Goal: Navigation & Orientation: Understand site structure

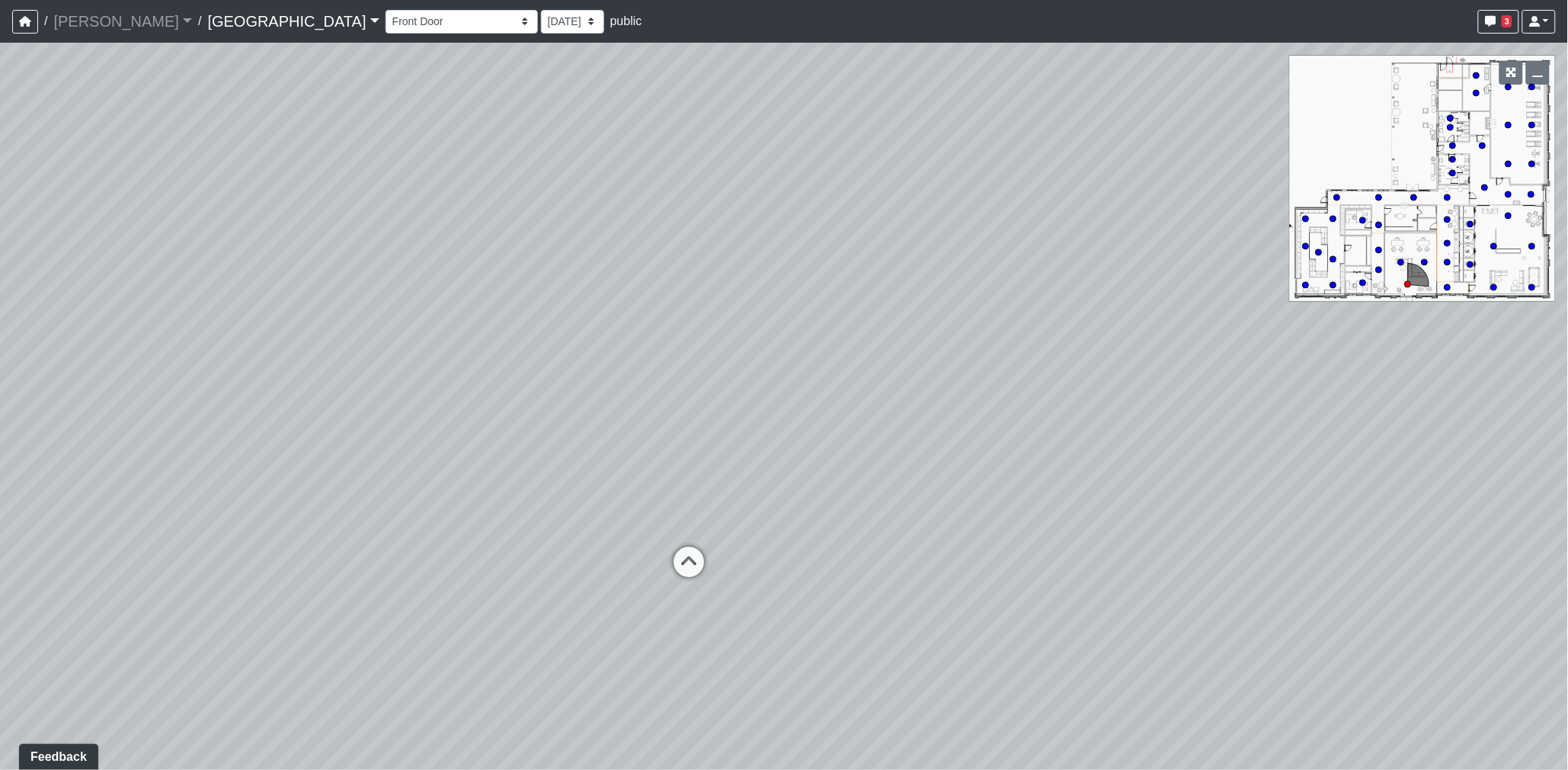
drag, startPoint x: 852, startPoint y: 467, endPoint x: 561, endPoint y: 446, distance: 291.8
click at [561, 446] on div "Loading... Desk 2 Loading... Desk 1 Loading... Office Entry 1" at bounding box center [784, 405] width 1568 height 727
drag, startPoint x: 873, startPoint y: 473, endPoint x: 735, endPoint y: 478, distance: 138.1
click at [745, 477] on div "Loading... Desk 2 Loading... Desk 1 Loading... Office Entry 1" at bounding box center [784, 405] width 1568 height 727
click at [427, 580] on icon at bounding box center [415, 582] width 46 height 46
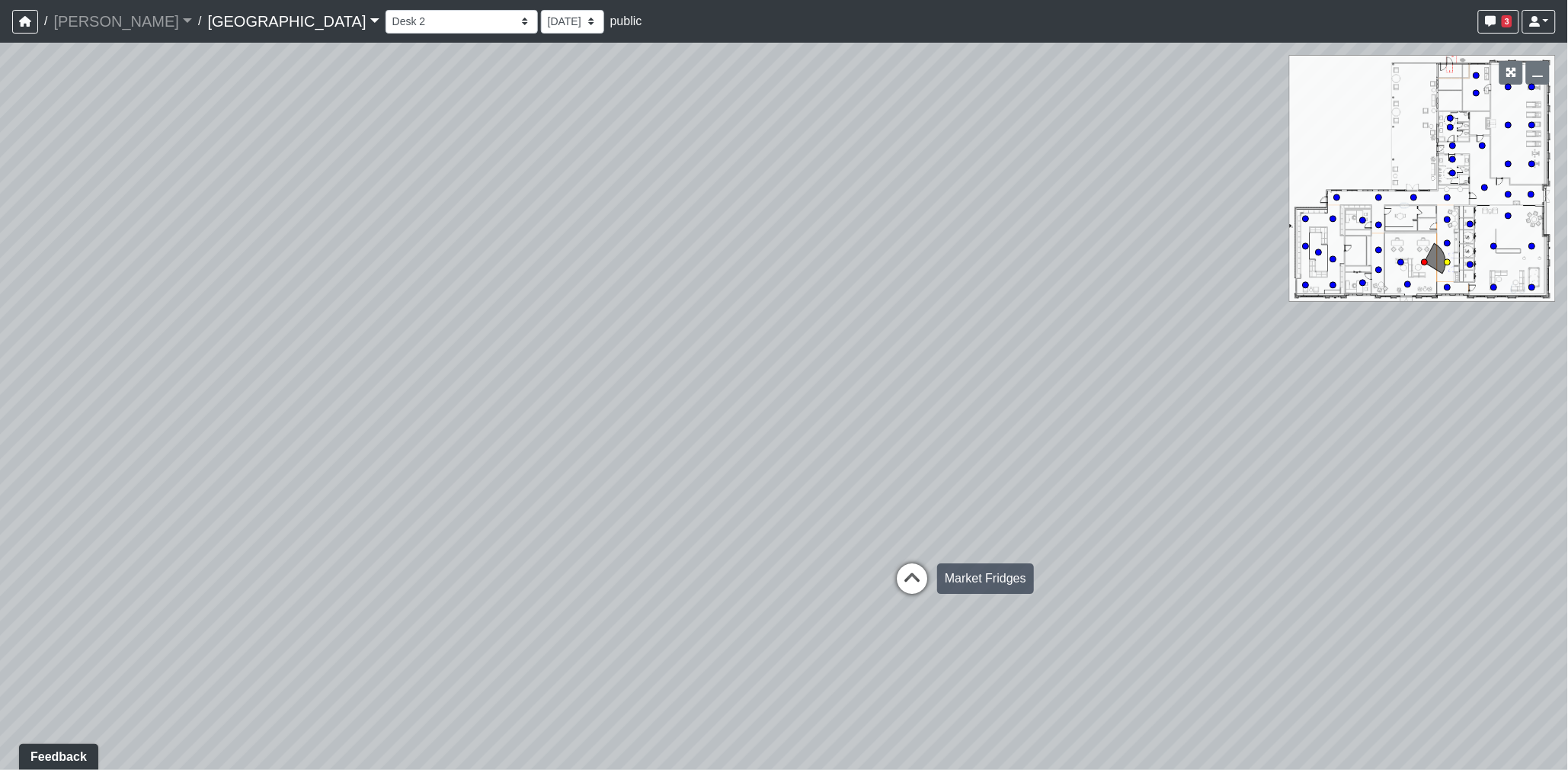
click at [900, 569] on icon at bounding box center [912, 586] width 46 height 46
drag, startPoint x: 507, startPoint y: 504, endPoint x: 1374, endPoint y: 537, distance: 867.6
click at [1374, 537] on div "Loading... Desk 2 Loading... Desk 1 Loading... Office Entry 1 Loading... Market…" at bounding box center [784, 405] width 1568 height 727
drag, startPoint x: 1050, startPoint y: 649, endPoint x: 988, endPoint y: 379, distance: 277.0
click at [988, 379] on div "Loading... Desk 2 Loading... Desk 1 Loading... Office Entry 1 Loading... Market…" at bounding box center [784, 405] width 1568 height 727
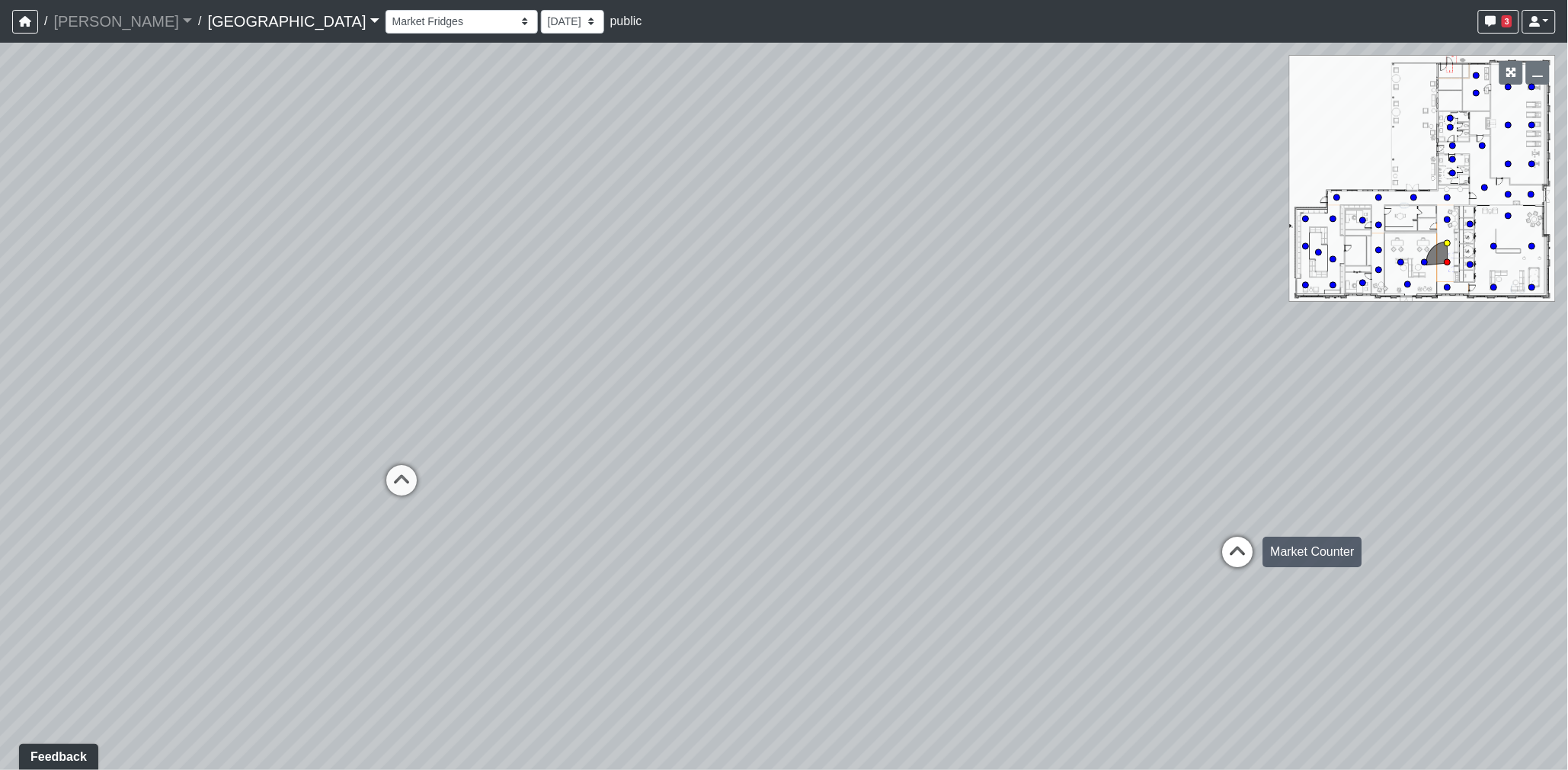
click at [1241, 552] on icon at bounding box center [1238, 559] width 46 height 46
click at [1258, 496] on icon at bounding box center [1260, 501] width 46 height 46
drag, startPoint x: 1311, startPoint y: 429, endPoint x: 1026, endPoint y: 517, distance: 298.3
click at [1026, 517] on div "Loading... Desk 2 Loading... Desk 1 Loading... Office Entry 1 Loading... Market…" at bounding box center [784, 405] width 1568 height 727
click at [1002, 537] on icon at bounding box center [1001, 544] width 46 height 46
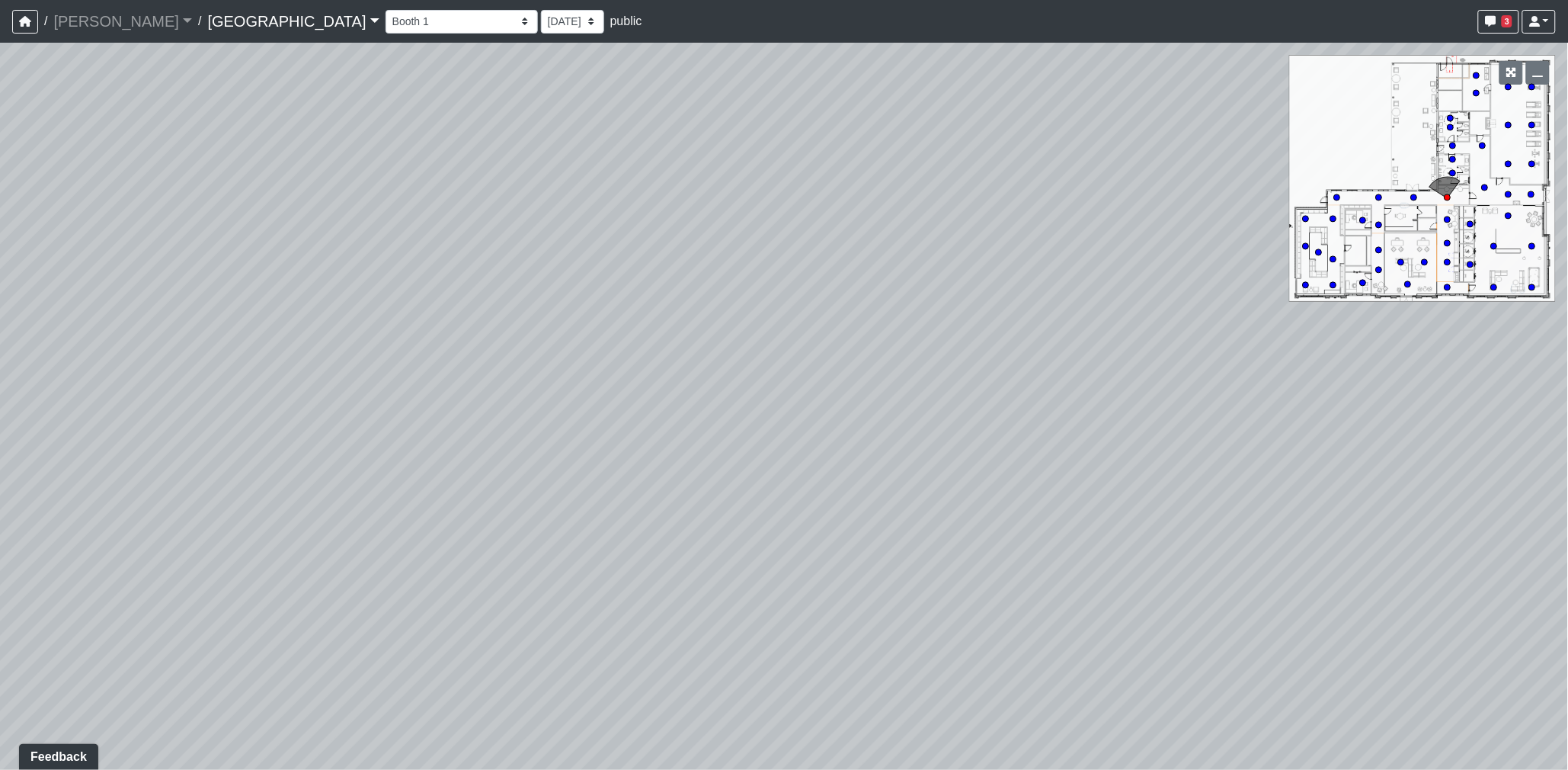
drag, startPoint x: 1291, startPoint y: 528, endPoint x: 808, endPoint y: 480, distance: 485.4
click at [503, 488] on div "Loading... Desk 2 Loading... Desk 1 Loading... Office Entry 1 Loading... Market…" at bounding box center [784, 405] width 1568 height 727
drag, startPoint x: 962, startPoint y: 492, endPoint x: 741, endPoint y: 424, distance: 231.2
click at [421, 497] on div "Loading... Desk 2 Loading... Desk 1 Loading... Office Entry 1 Loading... Market…" at bounding box center [784, 405] width 1568 height 727
click at [884, 299] on icon at bounding box center [889, 303] width 46 height 46
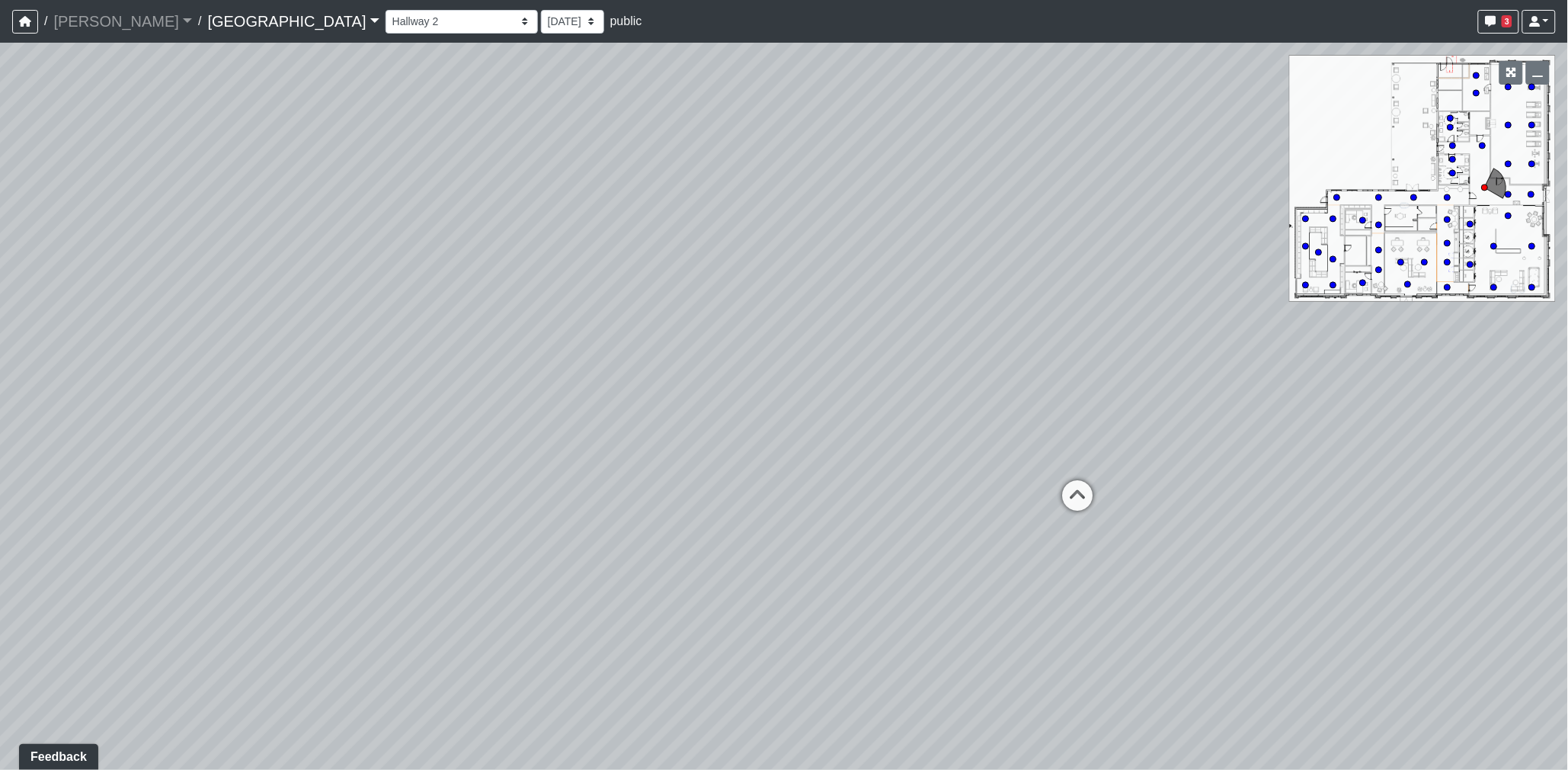
drag, startPoint x: 1327, startPoint y: 481, endPoint x: 884, endPoint y: 485, distance: 443.0
click at [884, 485] on div "Loading... Desk 2 Loading... Desk 1 Loading... Office Entry 1 Loading... Market…" at bounding box center [784, 405] width 1568 height 727
click at [797, 467] on icon at bounding box center [788, 473] width 46 height 46
drag, startPoint x: 1324, startPoint y: 442, endPoint x: 557, endPoint y: 447, distance: 767.0
click at [557, 447] on div "Loading... Desk 2 Loading... Desk 1 Loading... Office Entry 1 Loading... Market…" at bounding box center [784, 405] width 1568 height 727
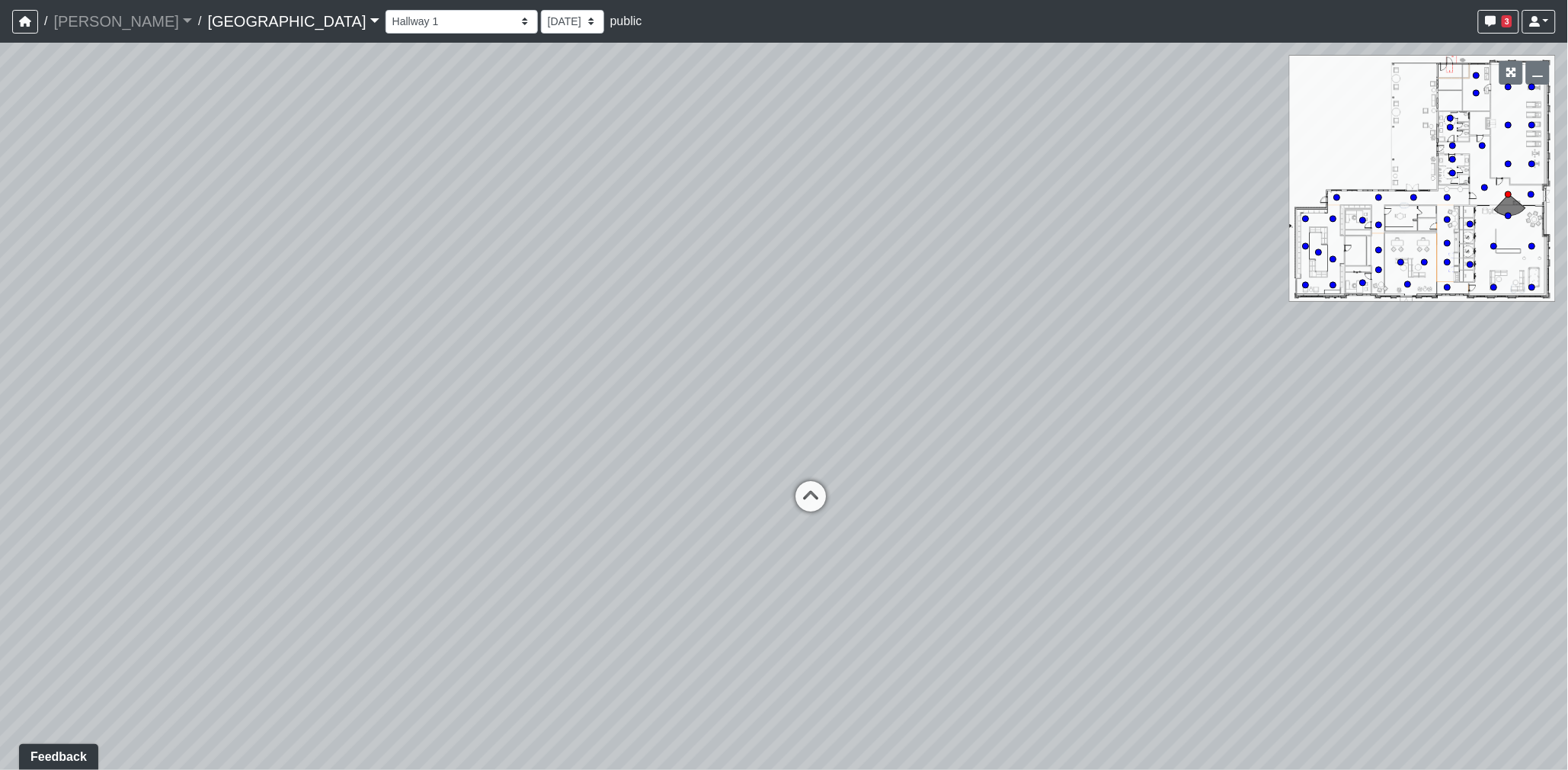
drag, startPoint x: 961, startPoint y: 389, endPoint x: 884, endPoint y: 391, distance: 77.0
click at [884, 391] on div "Loading... Desk 2 Loading... Desk 1 Loading... Office Entry 1 Loading... Market…" at bounding box center [784, 405] width 1568 height 727
drag, startPoint x: 1155, startPoint y: 428, endPoint x: 845, endPoint y: 444, distance: 310.4
click at [845, 444] on div "Loading... Desk 2 Loading... Desk 1 Loading... Office Entry 1 Loading... Market…" at bounding box center [784, 405] width 1568 height 727
click at [635, 519] on icon at bounding box center [628, 524] width 46 height 46
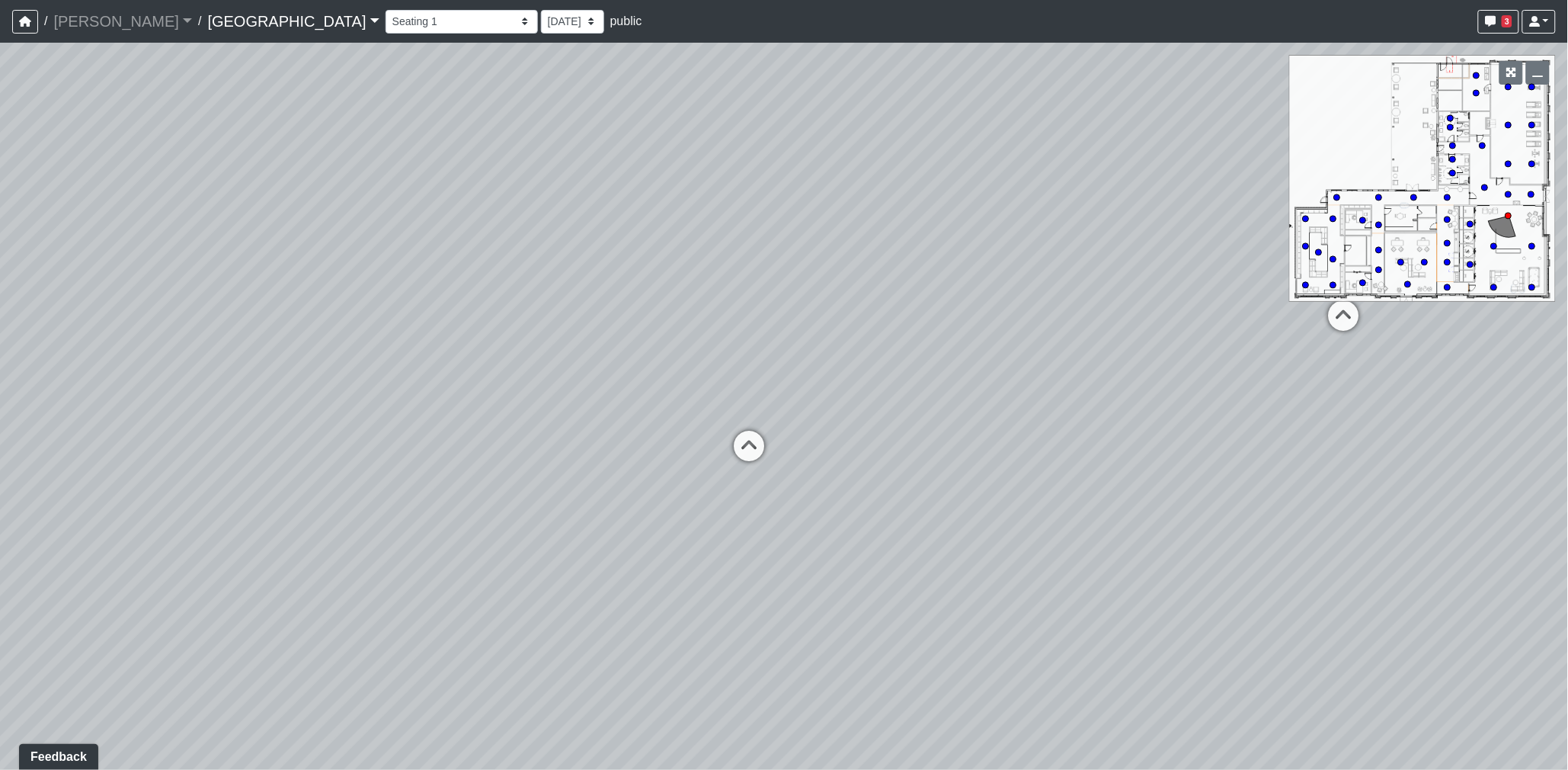
drag, startPoint x: 1272, startPoint y: 512, endPoint x: 634, endPoint y: 470, distance: 639.4
click at [606, 481] on div "Loading... Desk 2 Loading... Desk 1 Loading... Office Entry 1 Loading... Market…" at bounding box center [784, 405] width 1568 height 727
drag, startPoint x: 953, startPoint y: 469, endPoint x: 676, endPoint y: 488, distance: 277.7
click at [677, 488] on div "Loading... Desk 2 Loading... Desk 1 Loading... Office Entry 1 Loading... Market…" at bounding box center [784, 405] width 1568 height 727
drag, startPoint x: 1076, startPoint y: 488, endPoint x: 492, endPoint y: 446, distance: 585.5
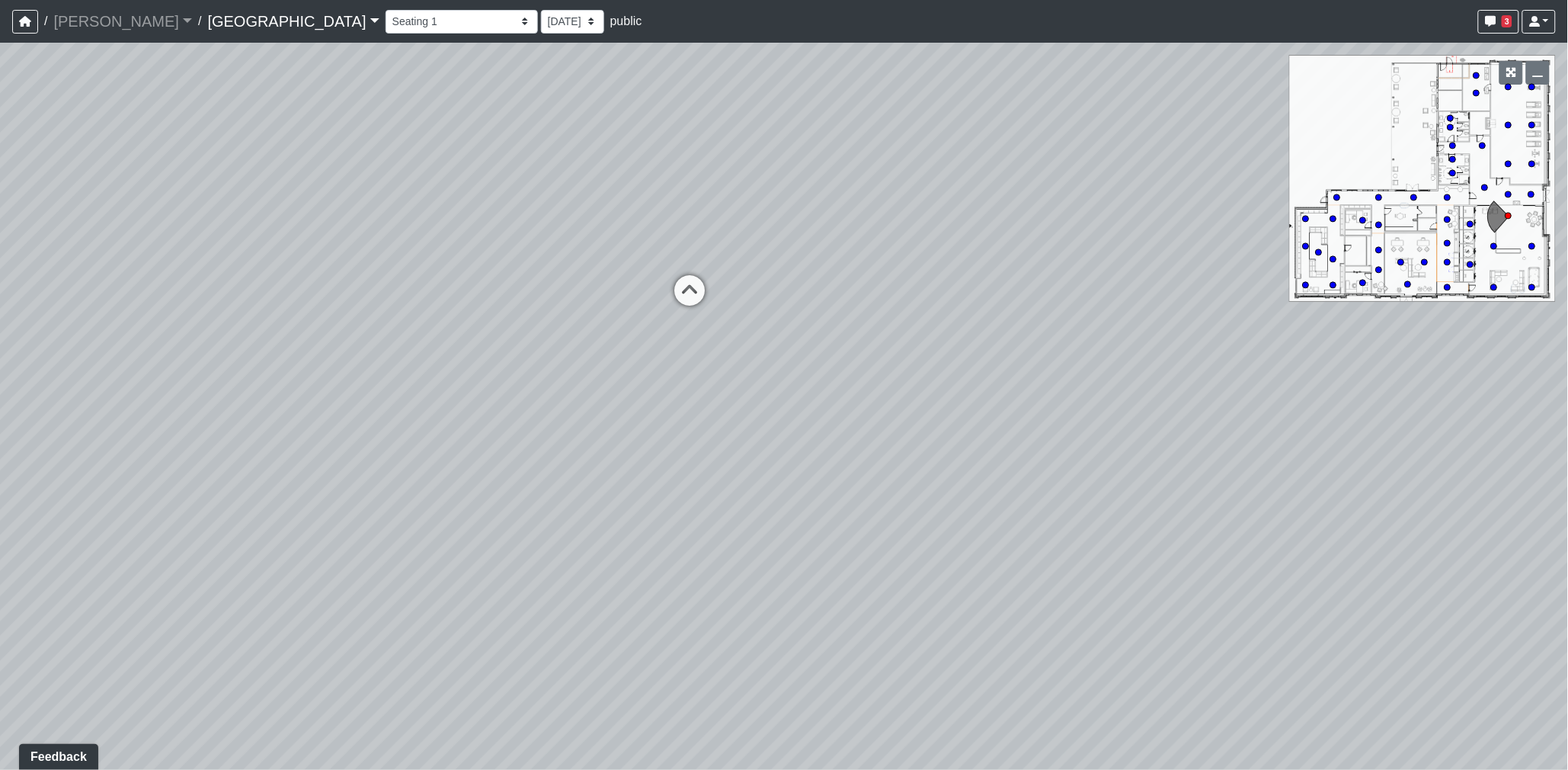
click at [473, 458] on div "Loading... Desk 2 Loading... Desk 1 Loading... Office Entry 1 Loading... Market…" at bounding box center [784, 405] width 1568 height 727
click at [1214, 524] on icon at bounding box center [1228, 545] width 46 height 46
click at [1013, 260] on icon at bounding box center [1007, 263] width 46 height 46
drag, startPoint x: 826, startPoint y: 500, endPoint x: 543, endPoint y: 497, distance: 283.0
click at [543, 496] on div "Loading... Desk 2 Loading... Desk 1 Loading... Office Entry 1 Loading... Market…" at bounding box center [784, 405] width 1568 height 727
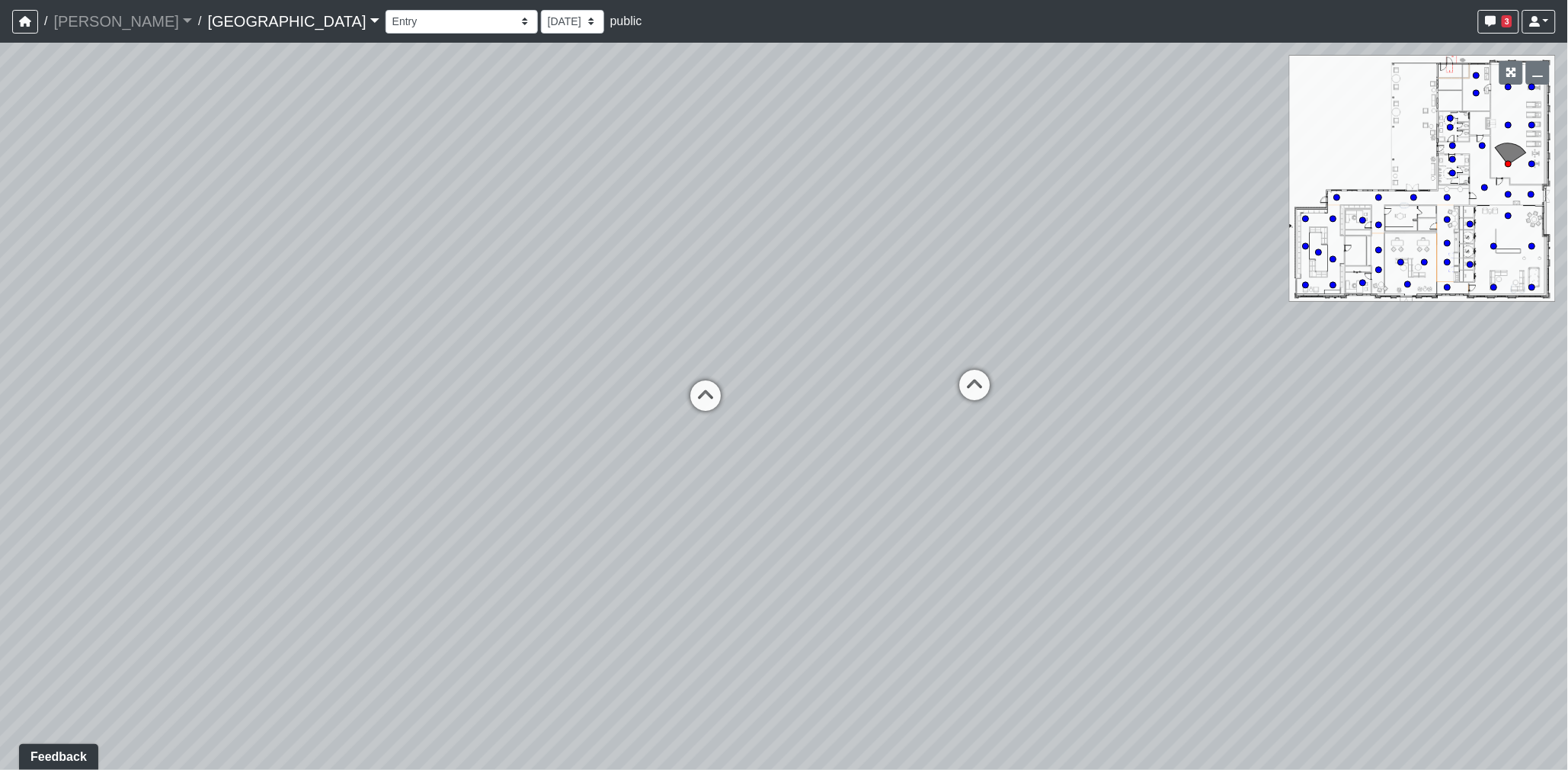
drag, startPoint x: 995, startPoint y: 513, endPoint x: 424, endPoint y: 449, distance: 574.6
click at [424, 449] on div "Loading... Desk 2 Loading... Desk 1 Loading... Office Entry 1 Loading... Market…" at bounding box center [784, 405] width 1568 height 727
drag, startPoint x: 791, startPoint y: 473, endPoint x: 541, endPoint y: 486, distance: 250.3
click at [545, 486] on div "Loading... Desk 2 Loading... Desk 1 Loading... Office Entry 1 Loading... Market…" at bounding box center [784, 405] width 1568 height 727
drag, startPoint x: 768, startPoint y: 504, endPoint x: 665, endPoint y: 503, distance: 103.0
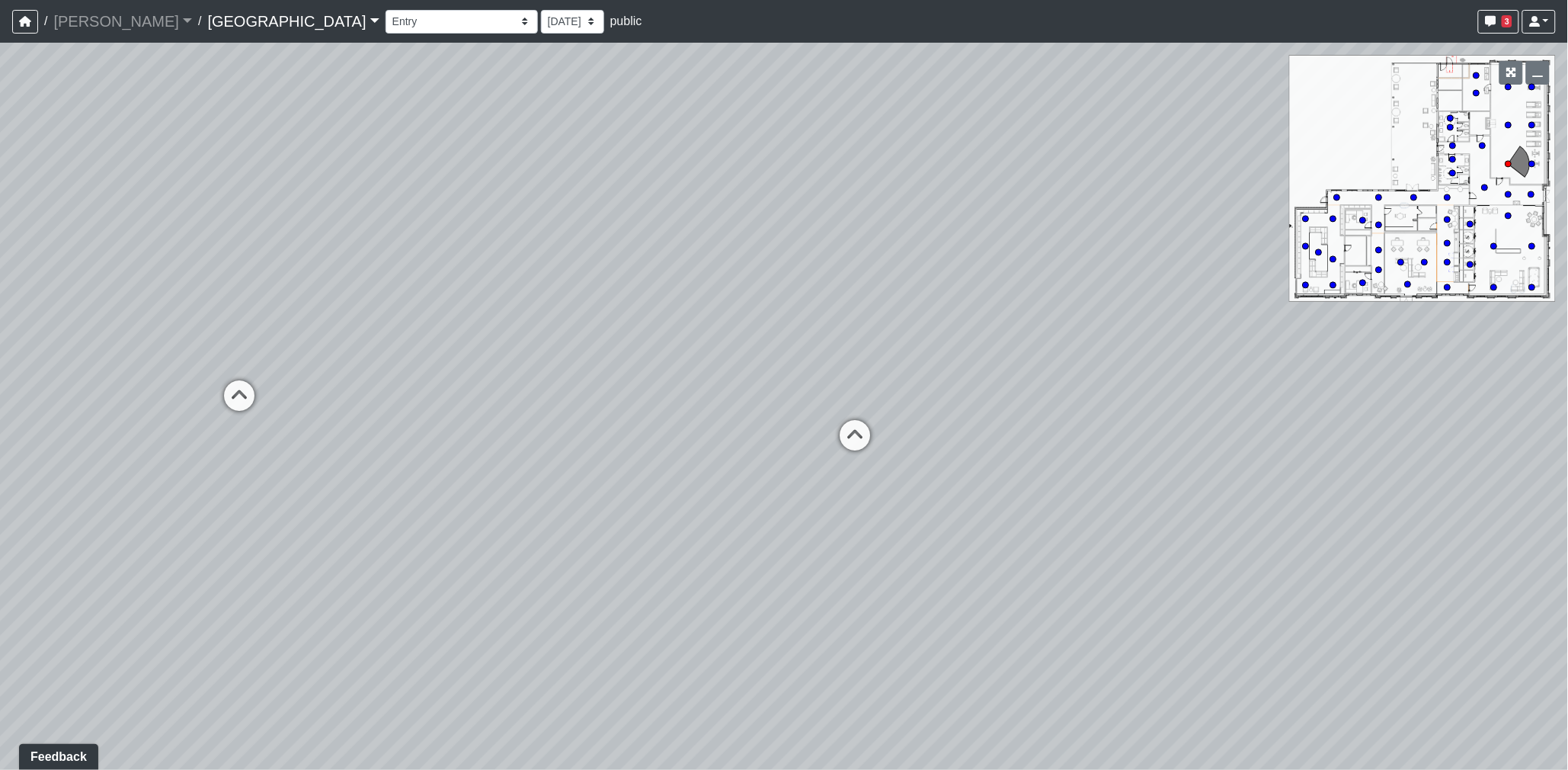
click at [665, 503] on div "Loading... Desk 2 Loading... Desk 1 Loading... Office Entry 1 Loading... Market…" at bounding box center [784, 405] width 1568 height 727
drag, startPoint x: 1116, startPoint y: 466, endPoint x: 1029, endPoint y: 484, distance: 88.8
click at [1029, 484] on div "Loading... Desk 2 Loading... Desk 1 Loading... Office Entry 1 Loading... Market…" at bounding box center [784, 405] width 1568 height 727
drag, startPoint x: 754, startPoint y: 482, endPoint x: 911, endPoint y: 493, distance: 157.4
click at [911, 492] on div "Loading... Desk 2 Loading... Desk 1 Loading... Office Entry 1 Loading... Market…" at bounding box center [784, 405] width 1568 height 727
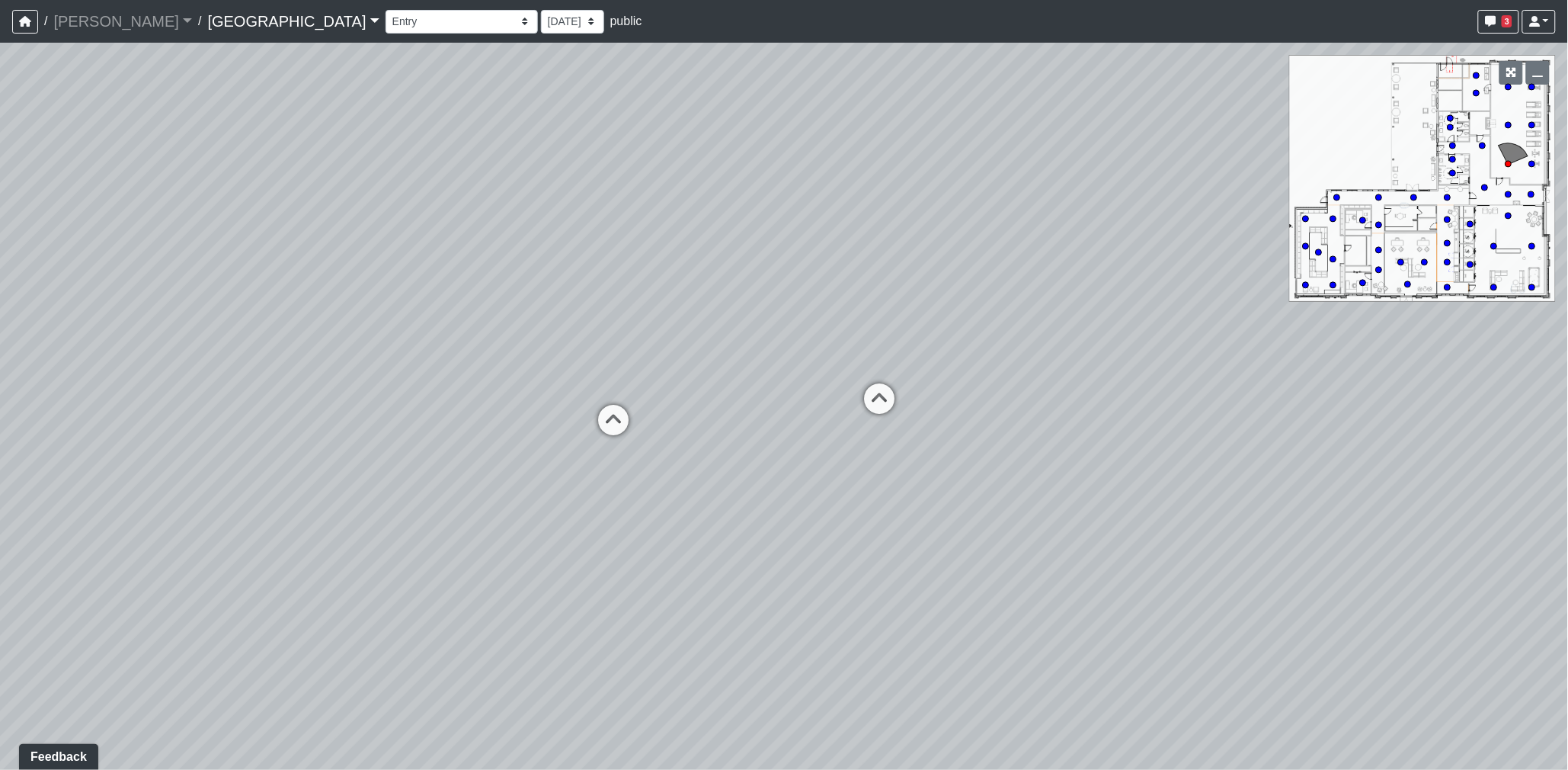
drag, startPoint x: 611, startPoint y: 497, endPoint x: 1007, endPoint y: 494, distance: 396.0
click at [1004, 494] on div "Loading... Desk 2 Loading... Desk 1 Loading... Office Entry 1 Loading... Market…" at bounding box center [784, 405] width 1568 height 727
drag, startPoint x: 1122, startPoint y: 482, endPoint x: 1298, endPoint y: 475, distance: 176.1
click at [1285, 475] on div "Loading... Desk 2 Loading... Desk 1 Loading... Office Entry 1 Loading... Market…" at bounding box center [784, 405] width 1568 height 727
drag, startPoint x: 979, startPoint y: 473, endPoint x: 1247, endPoint y: 467, distance: 268.1
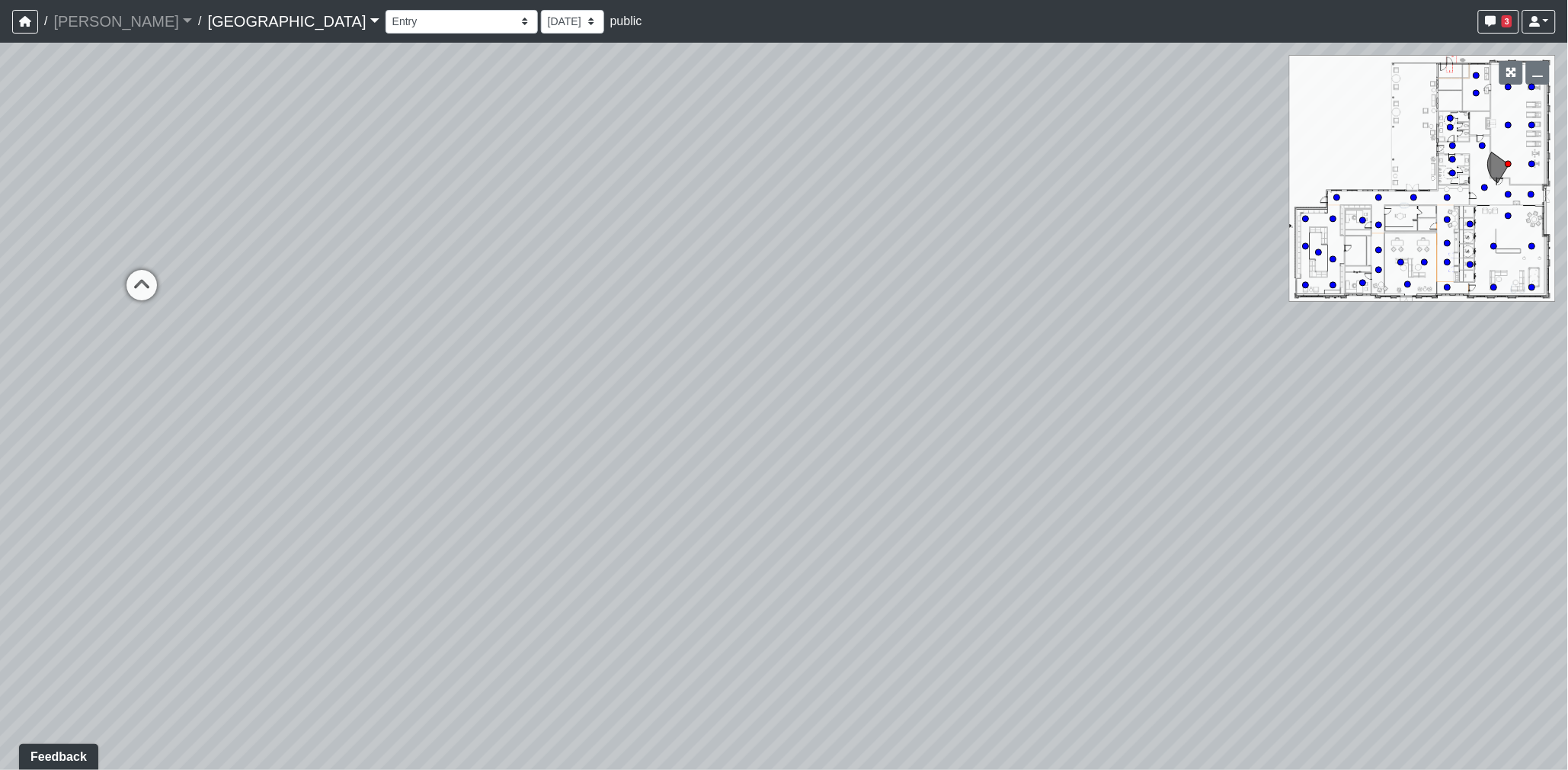
click at [1322, 473] on div "Loading... Desk 2 Loading... Desk 1 Loading... Office Entry 1 Loading... Market…" at bounding box center [784, 405] width 1568 height 727
drag, startPoint x: 855, startPoint y: 404, endPoint x: 926, endPoint y: 356, distance: 85.7
click at [1030, 421] on div "Loading... Desk 2 Loading... Desk 1 Loading... Office Entry 1 Loading... Market…" at bounding box center [784, 405] width 1568 height 727
click at [855, 303] on icon at bounding box center [840, 308] width 46 height 46
drag, startPoint x: 707, startPoint y: 364, endPoint x: 930, endPoint y: 389, distance: 224.4
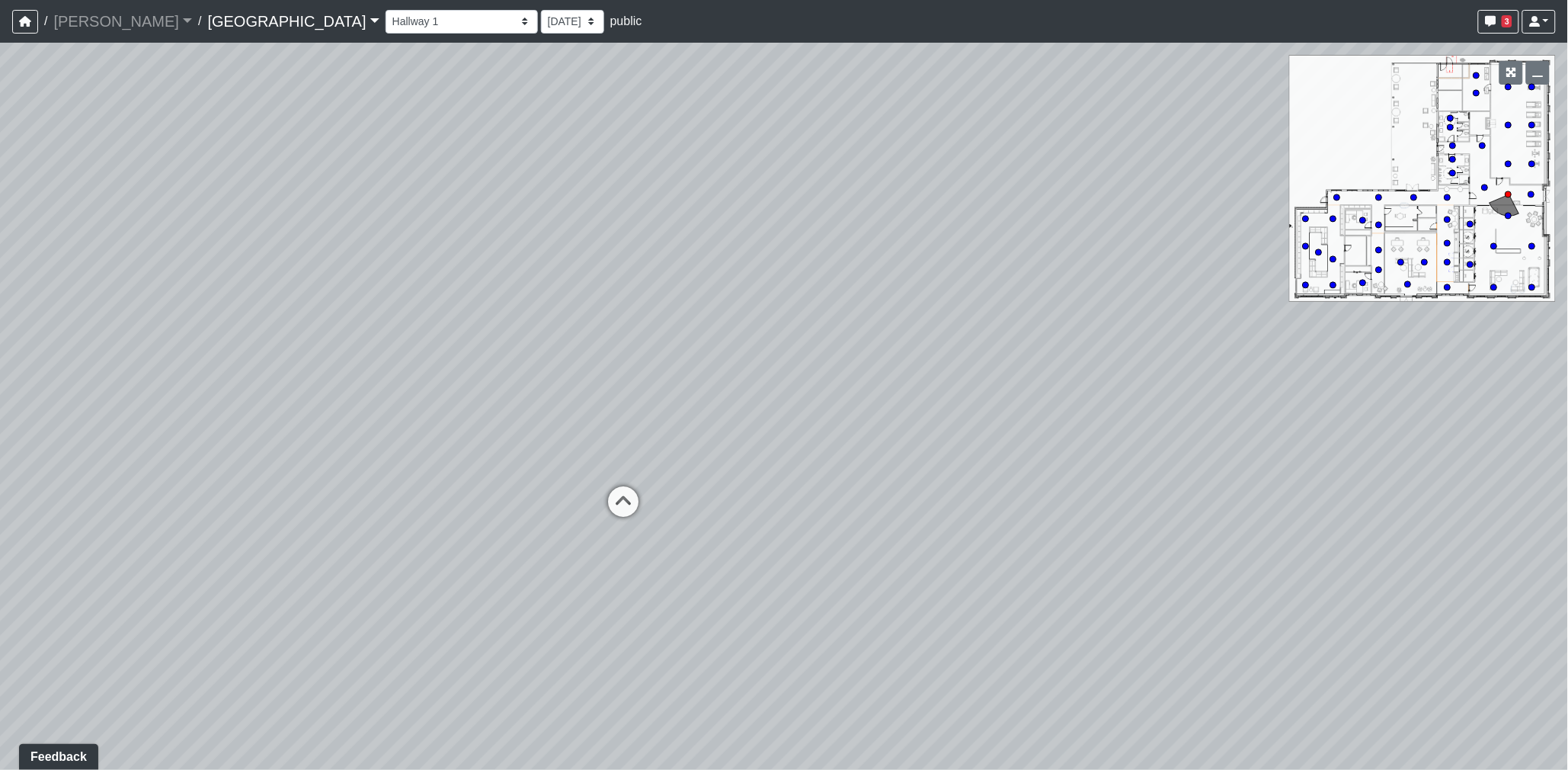
click at [930, 387] on div "Loading... Desk 2 Loading... Desk 1 Loading... Office Entry 1 Loading... Market…" at bounding box center [784, 405] width 1568 height 727
click at [771, 497] on icon at bounding box center [758, 518] width 46 height 46
drag, startPoint x: 1220, startPoint y: 514, endPoint x: 893, endPoint y: 465, distance: 330.7
click at [737, 477] on div "Loading... Desk 2 Loading... Desk 1 Loading... Office Entry 1 Loading... Market…" at bounding box center [784, 405] width 1568 height 727
drag, startPoint x: 1207, startPoint y: 498, endPoint x: 1160, endPoint y: 444, distance: 71.6
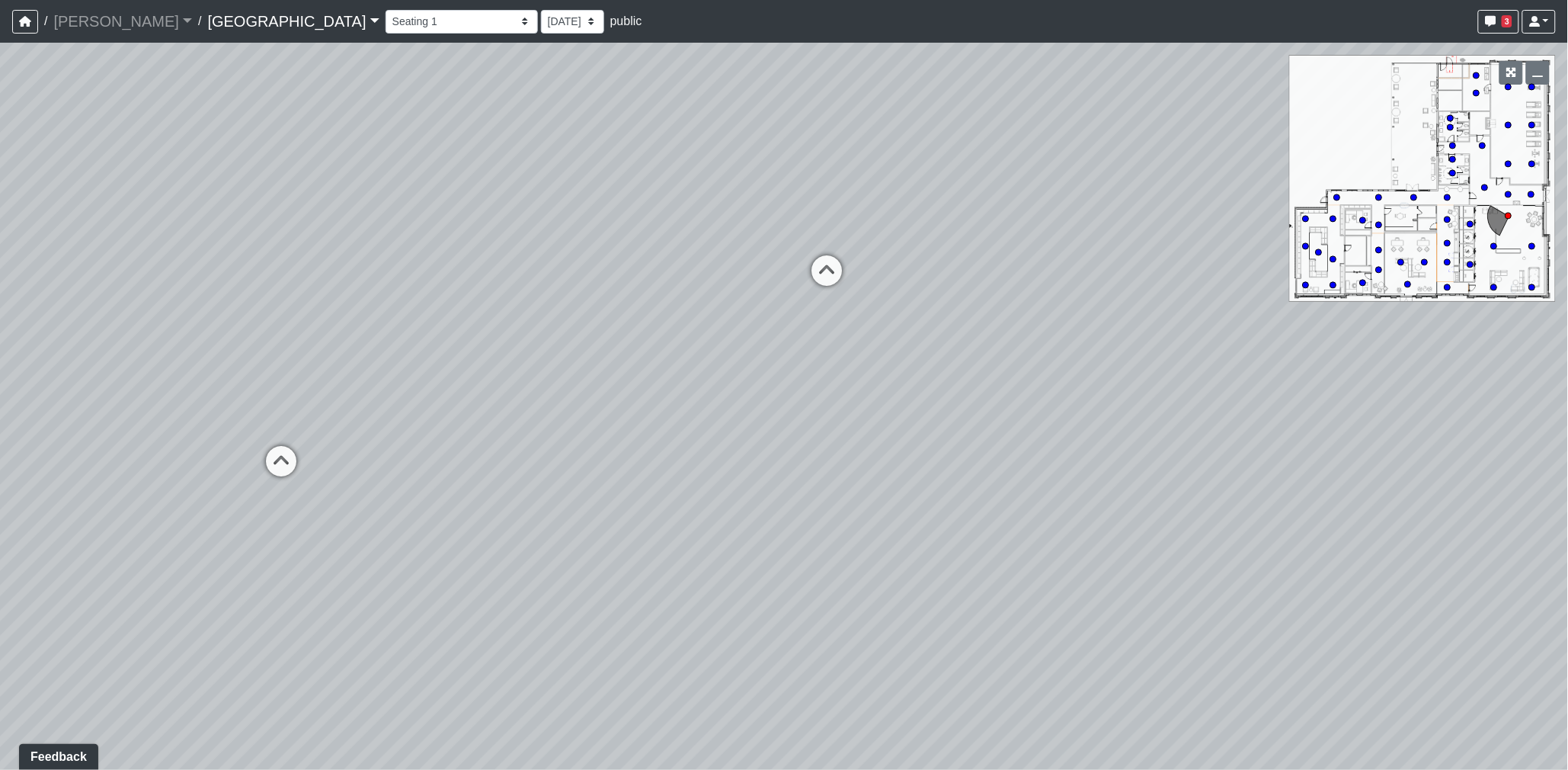
click at [808, 497] on div "Loading... Desk 2 Loading... Desk 1 Loading... Office Entry 1 Loading... Market…" at bounding box center [784, 405] width 1568 height 727
drag, startPoint x: 1284, startPoint y: 430, endPoint x: 901, endPoint y: 443, distance: 383.2
click at [901, 443] on div "Loading... Desk 2 Loading... Desk 1 Loading... Office Entry 1 Loading... Market…" at bounding box center [784, 405] width 1568 height 727
drag, startPoint x: 1176, startPoint y: 386, endPoint x: 1129, endPoint y: 365, distance: 51.5
click at [1080, 400] on div "Loading... Desk 2 Loading... Desk 1 Loading... Office Entry 1 Loading... Market…" at bounding box center [784, 405] width 1568 height 727
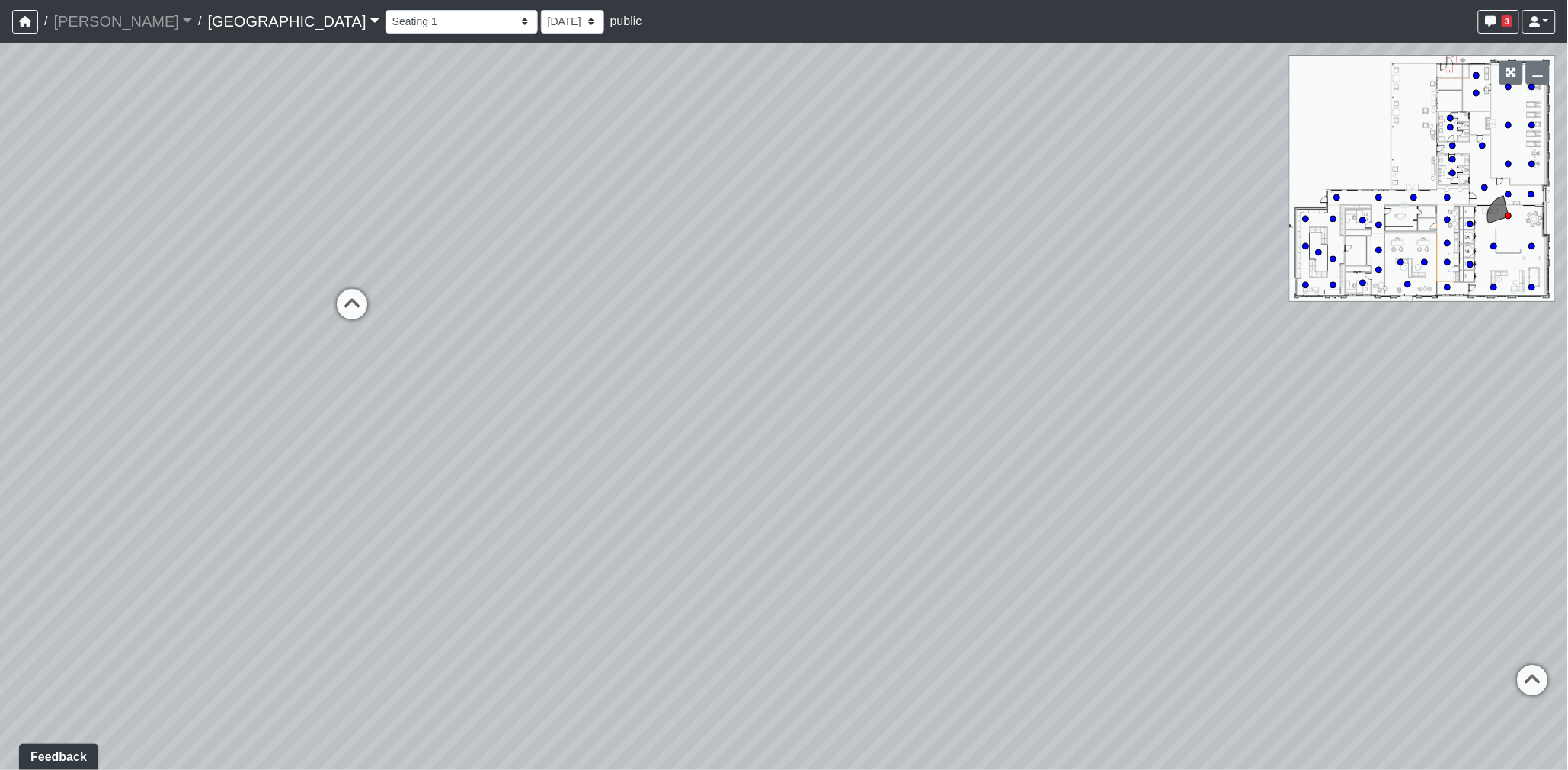
click at [1363, 217] on icon at bounding box center [1363, 220] width 7 height 7
drag, startPoint x: 728, startPoint y: 454, endPoint x: 1267, endPoint y: 420, distance: 540.1
click at [1197, 427] on div "Loading... Desk 2 Loading... Desk 1 Loading... Office Entry 1 Loading... Market…" at bounding box center [784, 405] width 1568 height 727
drag
click at [1209, 386] on div "Loading... Desk 2 Loading... Desk 1 Loading... Office Entry 1 Loading... Market…" at bounding box center [784, 405] width 1568 height 727
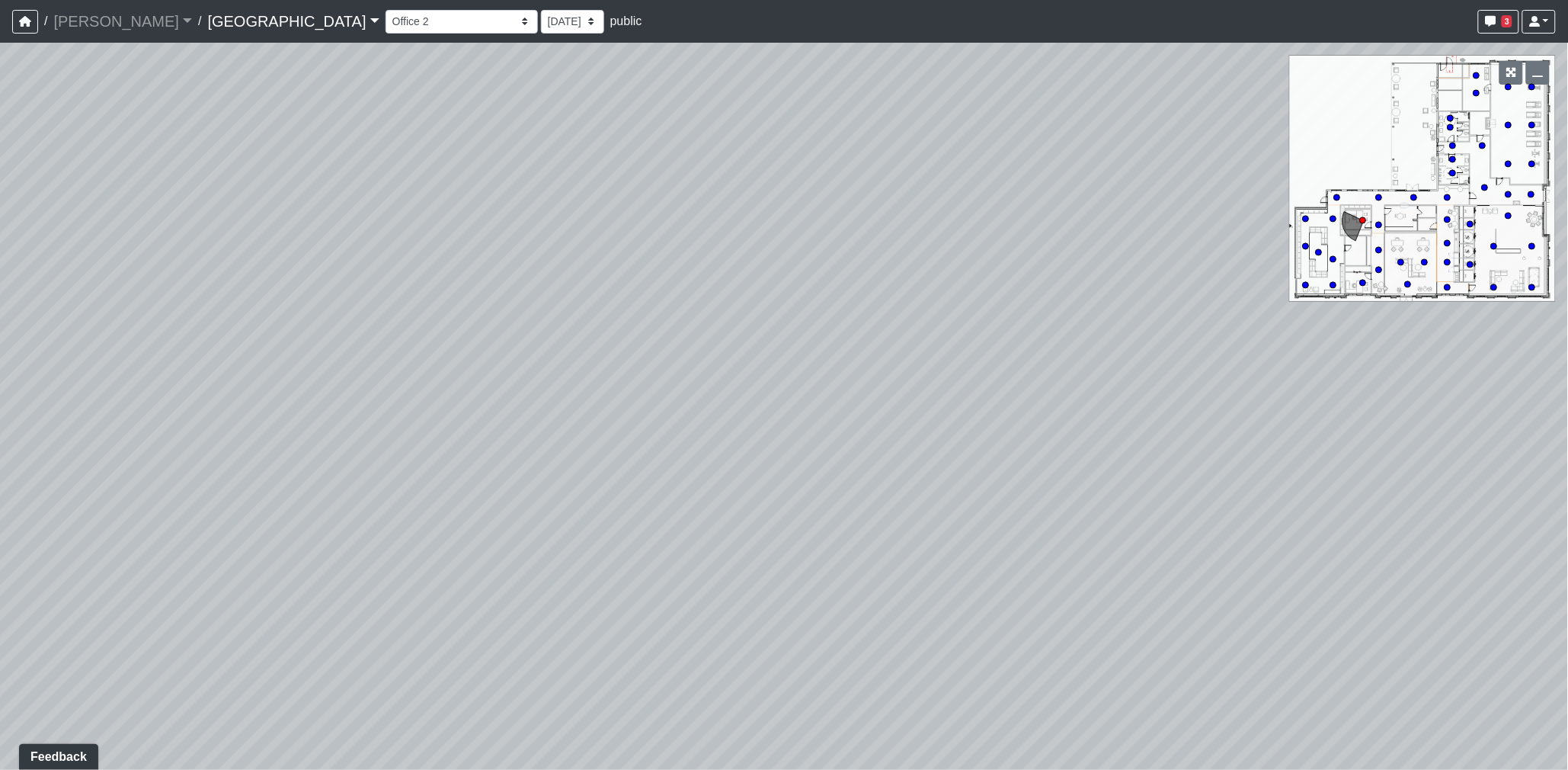
click at [1067, 377] on div "Loading... Desk 2 Loading... Desk 1 Loading... Office Entry 1 Loading... Market…" at bounding box center [784, 405] width 1568 height 727
click at [1126, 370] on div "Loading... Desk 2 Loading... Desk 1 Loading... Office Entry 1 Loading... Market…" at bounding box center [784, 405] width 1568 height 727
click at [886, 365] on icon at bounding box center [880, 375] width 46 height 46
click at [705, 440] on div "Loading... Desk 2 Loading... Desk 1 Loading... Office Entry 1 Loading... Market…" at bounding box center [784, 405] width 1568 height 727
click at [950, 509] on icon at bounding box center [958, 524] width 46 height 46
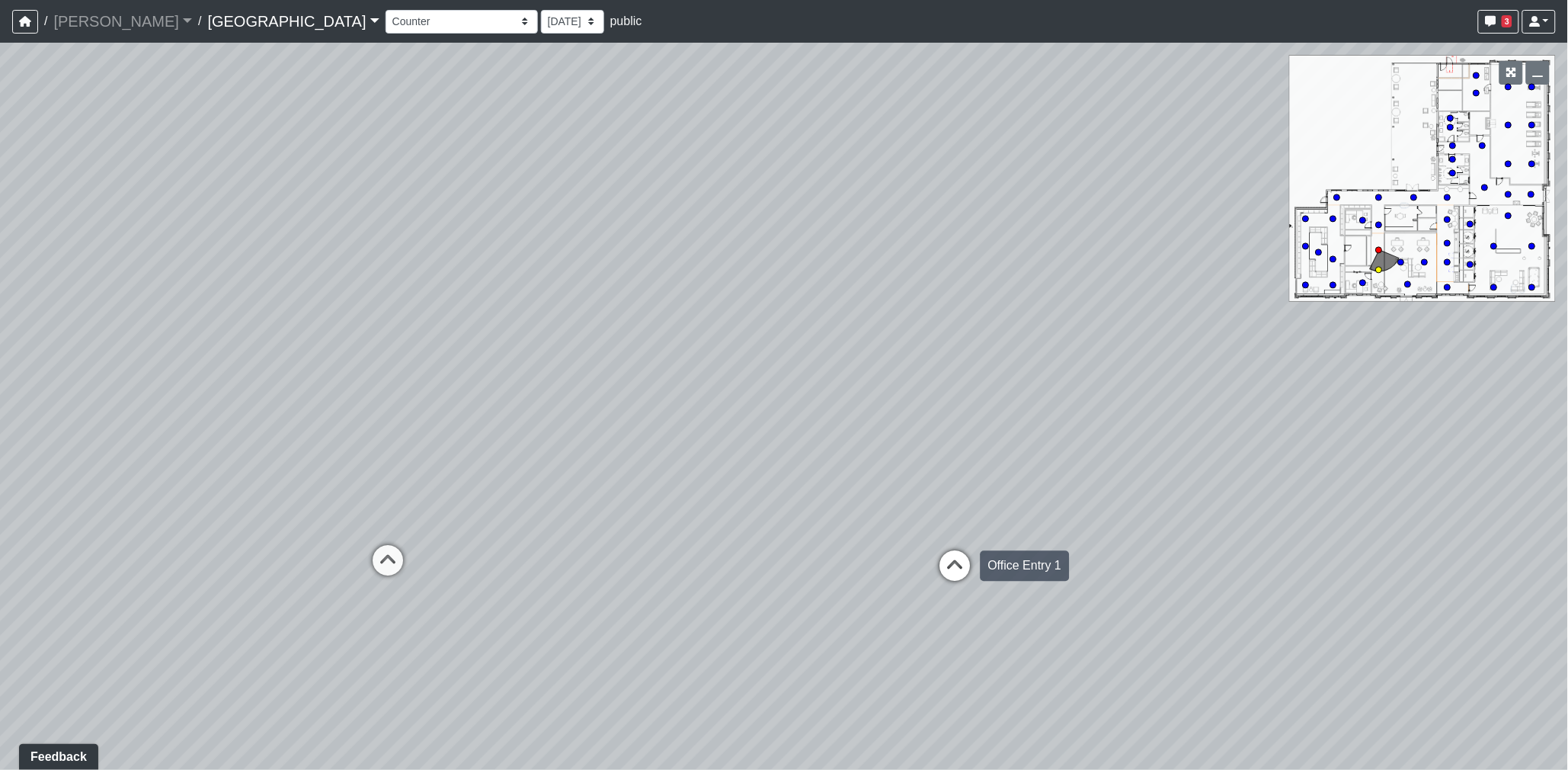
click at [954, 552] on icon at bounding box center [955, 573] width 46 height 46
click at [1041, 478] on div "Loading... Desk 2 Loading... Desk 1 Loading... Office Entry 1 Loading... Market…" at bounding box center [784, 405] width 1568 height 727
click at [1082, 428] on div "Loading... Desk 2 Loading... Desk 1 Loading... Office Entry 1 Loading... Market…" at bounding box center [784, 405] width 1568 height 727
click at [1203, 410] on div "Loading... Desk 2 Loading... Desk 1 Loading... Office Entry 1 Loading... Market…" at bounding box center [784, 405] width 1568 height 727
click at [1110, 402] on div "Loading... Desk 2 Loading... Desk 1 Loading... Office Entry 1 Loading... Market…" at bounding box center [784, 405] width 1568 height 727
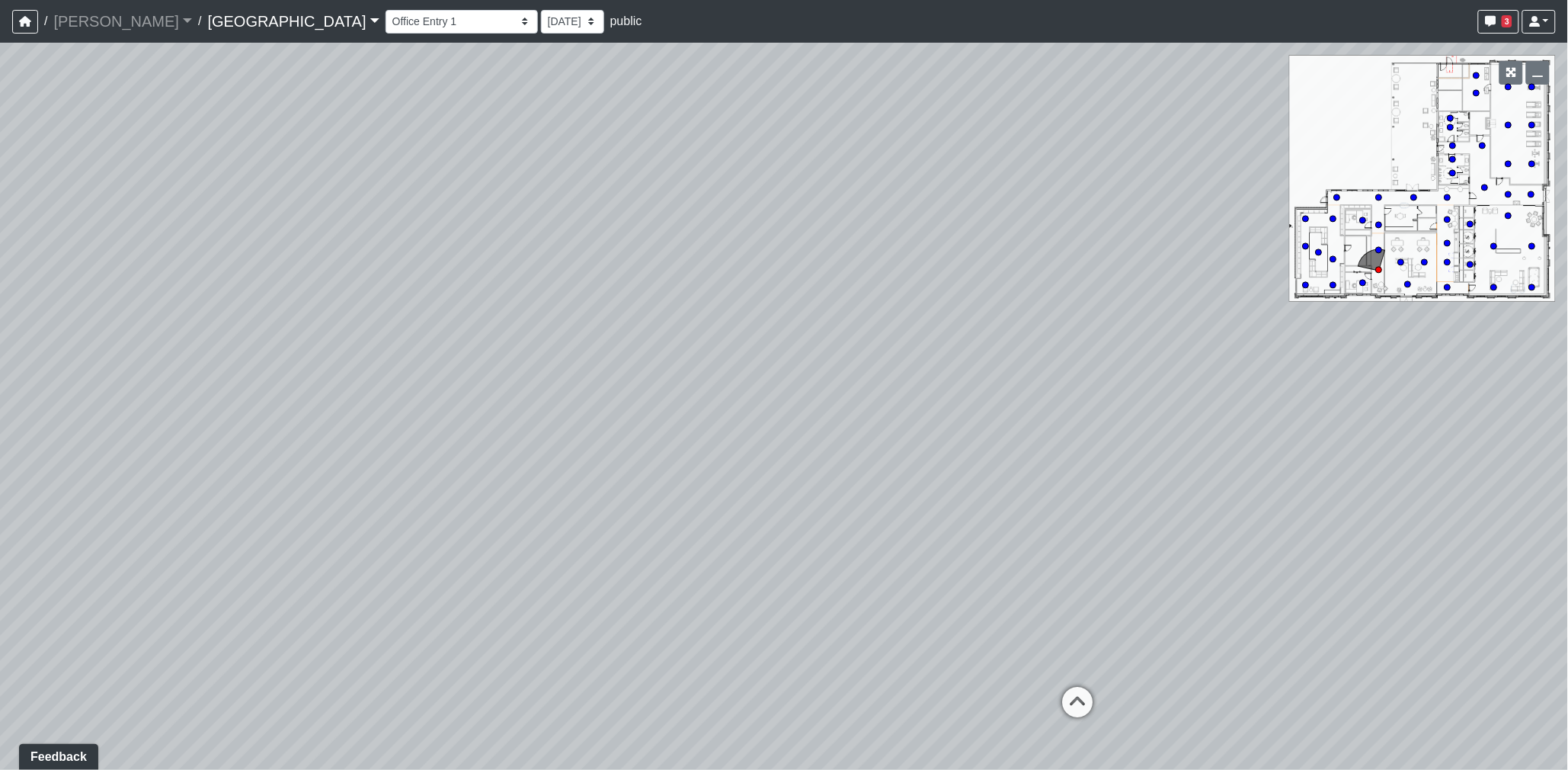
click at [1209, 389] on div "Loading... Desk 2 Loading... Desk 1 Loading... Office Entry 1 Loading... Market…" at bounding box center [784, 405] width 1568 height 727
click at [1083, 364] on div "Loading... Desk 2 Loading... Desk 1 Loading... Office Entry 1 Loading... Market…" at bounding box center [784, 405] width 1568 height 727
click at [806, 385] on icon at bounding box center [801, 384] width 46 height 46
click at [627, 356] on div "Loading... Desk 2 Loading... Desk 1 Loading... Office Entry 1 Loading... Market…" at bounding box center [784, 405] width 1568 height 727
click at [489, 439] on div "Loading... Desk 2 Loading... Desk 1 Loading... Office Entry 1 Loading... Market…" at bounding box center [784, 405] width 1568 height 727
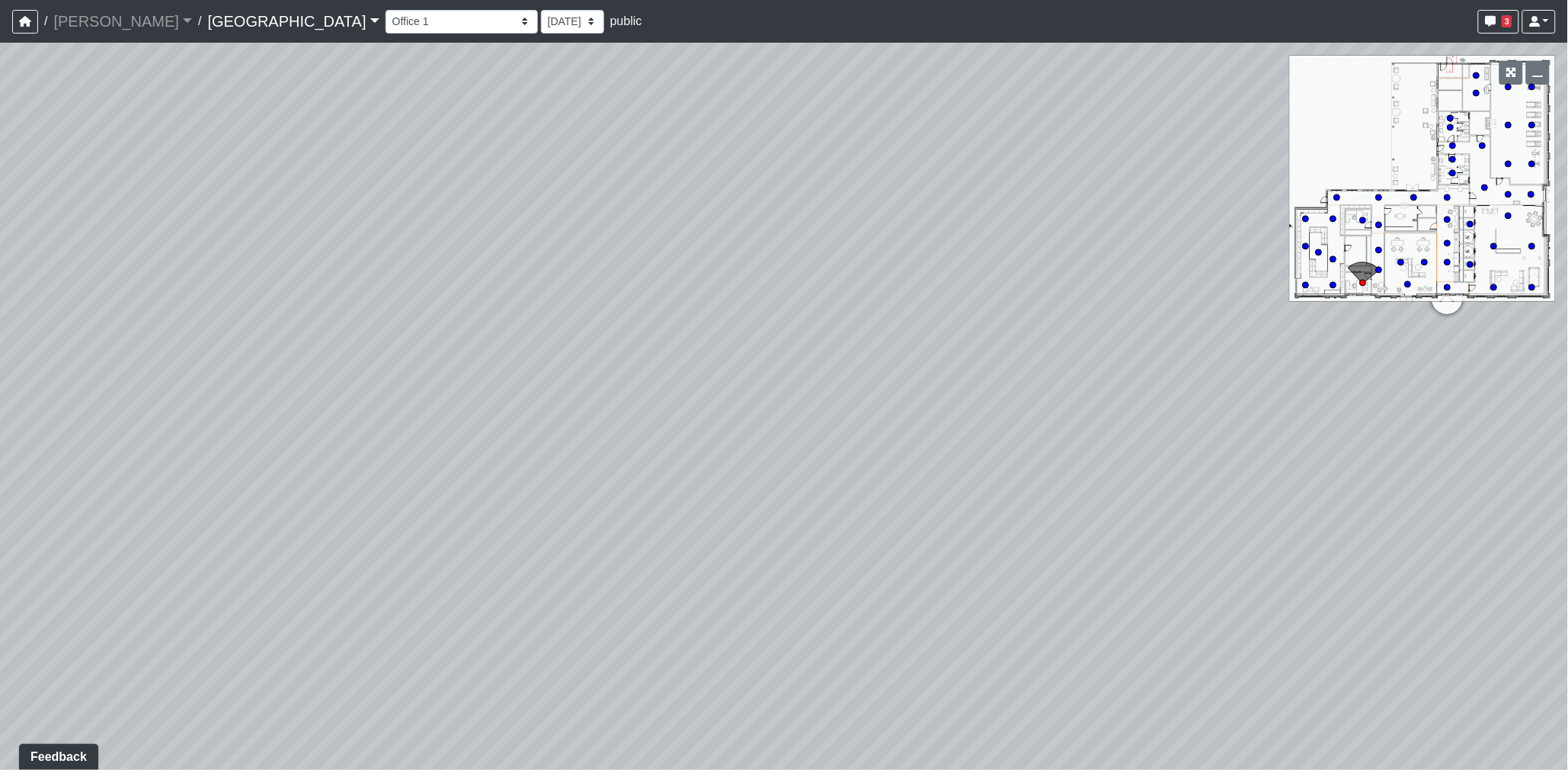
click at [1332, 259] on icon at bounding box center [1333, 258] width 7 height 7
click at [1057, 303] on div "Loading... Desk 2 Loading... Desk 1 Loading... Office Entry 1 Loading... Market…" at bounding box center [784, 405] width 1568 height 727
click at [1058, 283] on div "Loading... Desk 2 Loading... Desk 1 Loading... Office Entry 1 Loading... Market…" at bounding box center [784, 405] width 1568 height 727
click at [1086, 277] on div "Loading... Desk 2 Loading... Desk 1 Loading... Office Entry 1 Loading... Market…" at bounding box center [784, 405] width 1568 height 727
click at [1096, 267] on div "Loading... Desk 2 Loading... Desk 1 Loading... Office Entry 1 Loading... Market…" at bounding box center [784, 405] width 1568 height 727
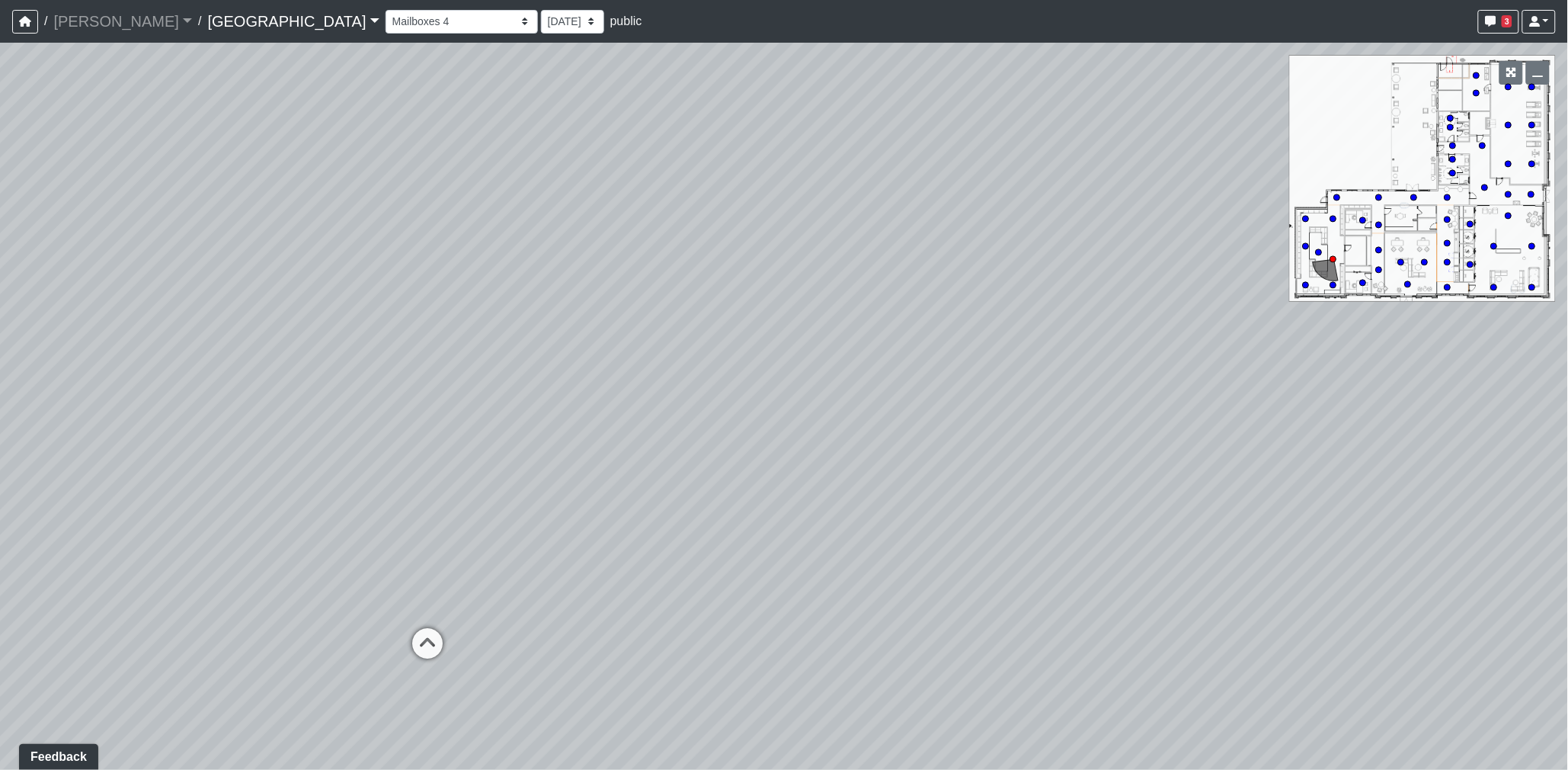
click at [1125, 256] on div "Loading... Desk 2 Loading... Desk 1 Loading... Office Entry 1 Loading... Market…" at bounding box center [784, 405] width 1568 height 727
click at [640, 264] on div "Loading... Desk 2 Loading... Desk 1 Loading... Office Entry 1 Loading... Market…" at bounding box center [784, 405] width 1568 height 727
click at [329, 281] on div "Loading... Desk 2 Loading... Desk 1 Loading... Office Entry 1 Loading... Market…" at bounding box center [784, 405] width 1568 height 727
click at [565, 272] on div "Loading... Desk 2 Loading... Desk 1 Loading... Office Entry 1 Loading... Market…" at bounding box center [784, 405] width 1568 height 727
click at [418, 276] on div "Loading... Desk 2 Loading... Desk 1 Loading... Office Entry 1 Loading... Market…" at bounding box center [784, 405] width 1568 height 727
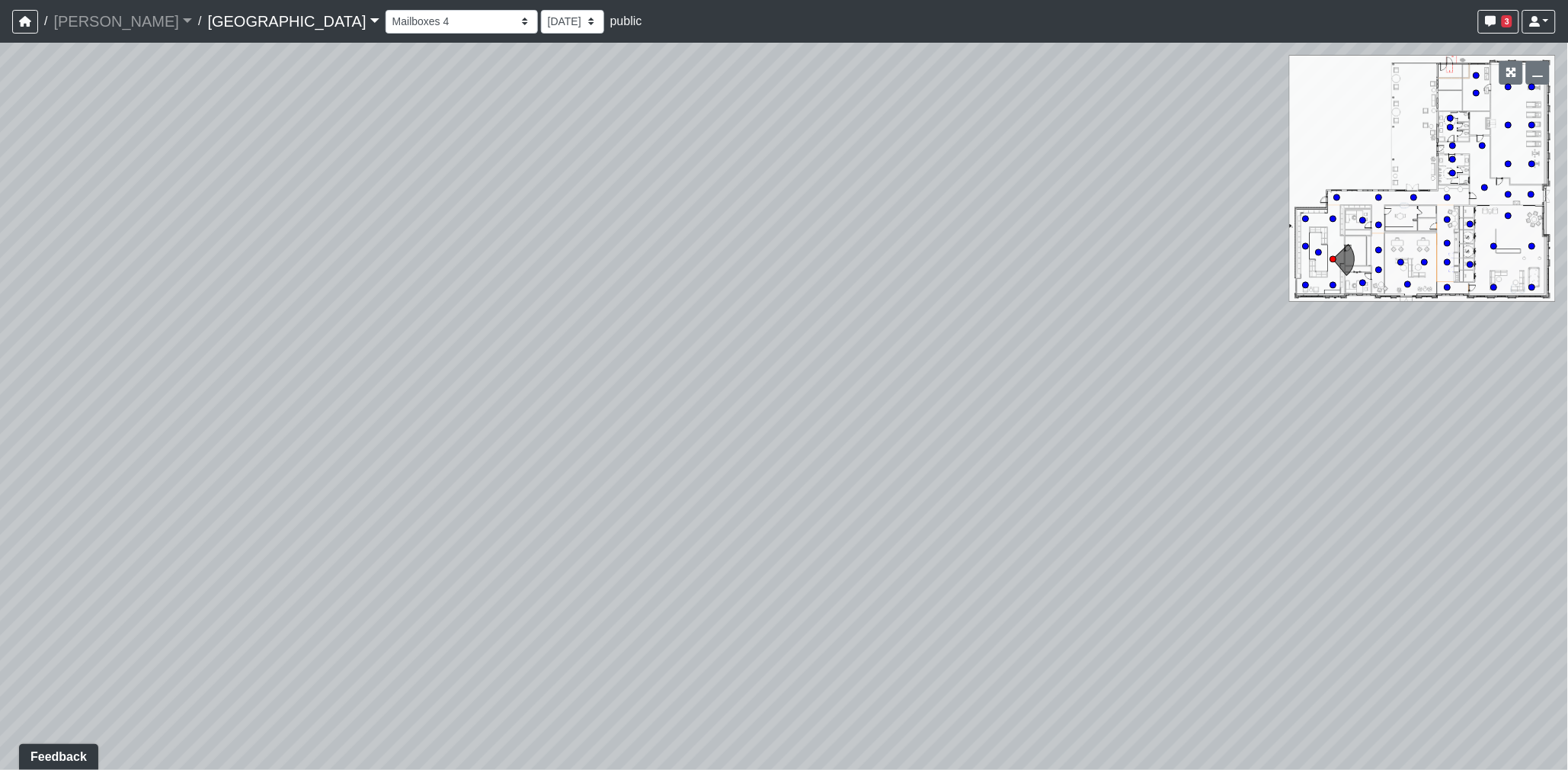
click at [454, 290] on div "Loading... Desk 2 Loading... Desk 1 Loading... Office Entry 1 Loading... Market…" at bounding box center [784, 405] width 1568 height 727
click at [705, 356] on div "Loading... Desk 2 Loading... Desk 1 Loading... Office Entry 1 Loading... Market…" at bounding box center [784, 405] width 1568 height 727
click at [762, 320] on div "Loading... Desk 2 Loading... Desk 1 Loading... Office Entry 1 Loading... Market…" at bounding box center [784, 405] width 1568 height 727
click at [792, 300] on div "Loading... Desk 2 Loading... Desk 1 Loading... Office Entry 1 Loading... Market…" at bounding box center [784, 405] width 1568 height 727
click at [875, 301] on div "Loading... Desk 2 Loading... Desk 1 Loading... Office Entry 1 Loading... Market…" at bounding box center [784, 405] width 1568 height 727
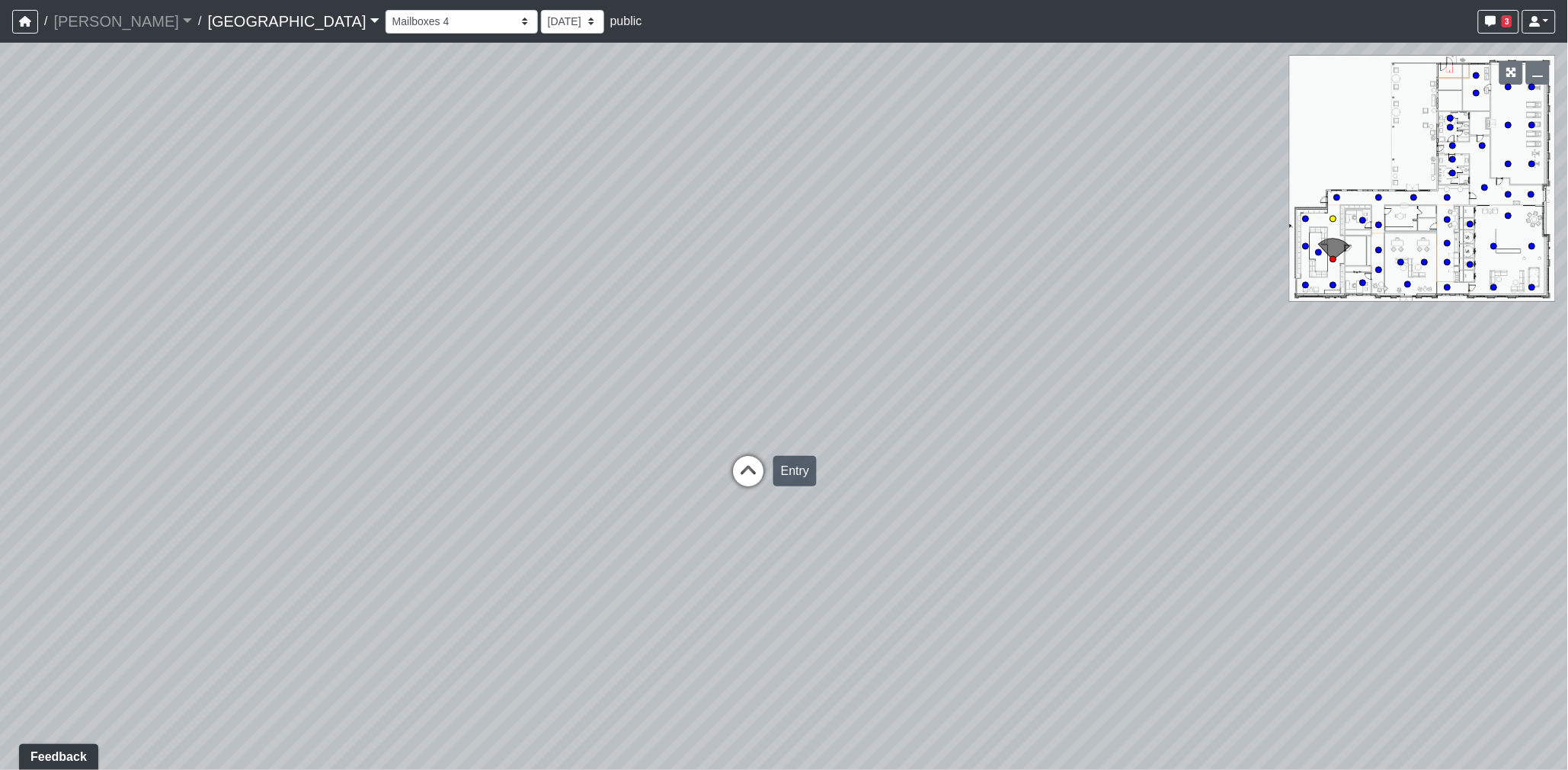
click at [748, 471] on icon at bounding box center [748, 478] width 46 height 46
click at [850, 557] on icon at bounding box center [838, 576] width 46 height 46
click at [1194, 425] on div "Loading... Desk 2 Loading... Desk 1 Loading... Office Entry 1 Loading... Market…" at bounding box center [784, 405] width 1568 height 727
click at [1101, 420] on div "Loading... Desk 2 Loading... Desk 1 Loading... Office Entry 1 Loading... Market…" at bounding box center [784, 405] width 1568 height 727
click at [1475, 92] on circle at bounding box center [1477, 92] width 6 height 6
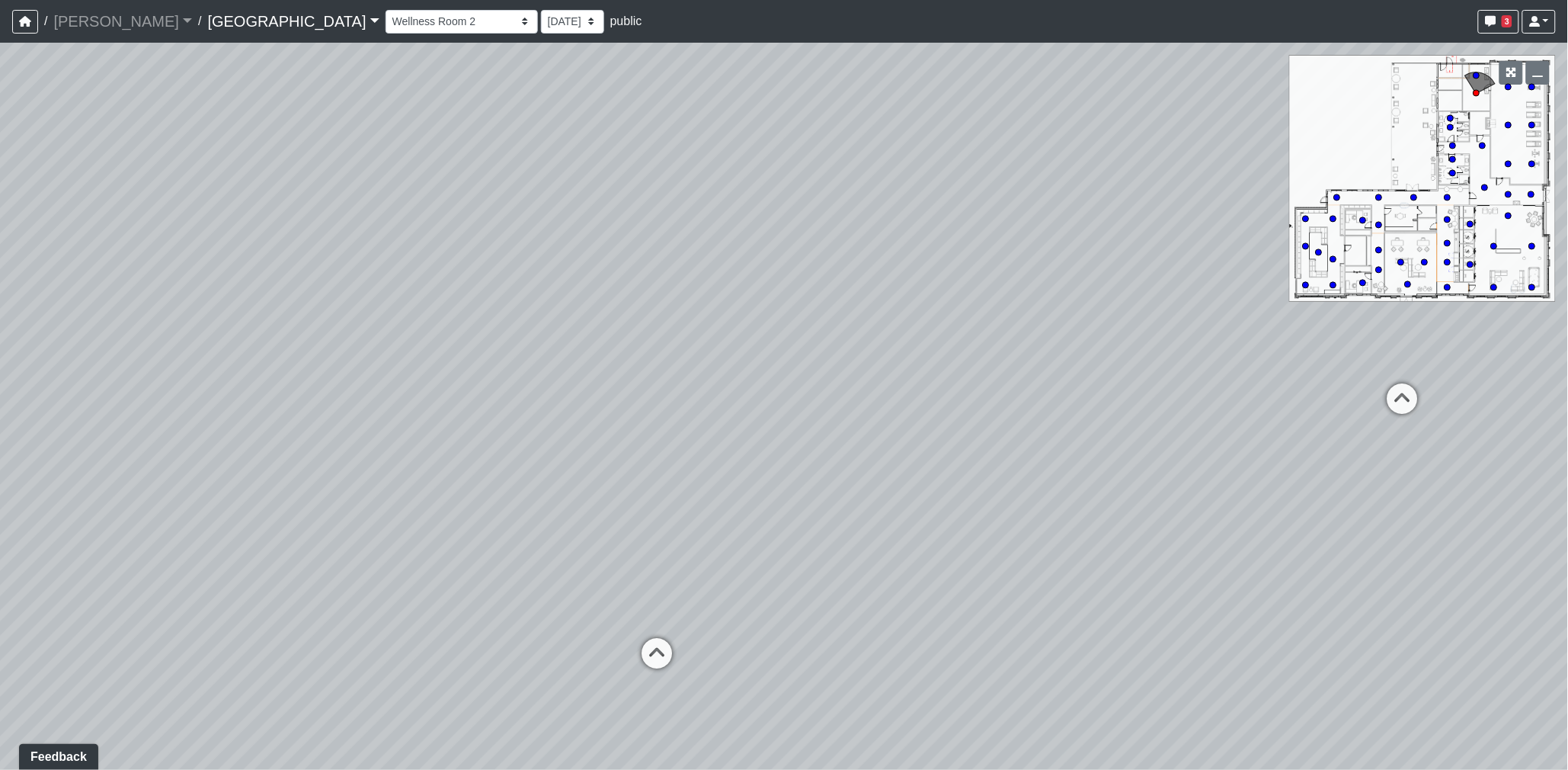
click at [1069, 290] on div "Loading... Desk 2 Loading... Desk 1 Loading... Office Entry 1 Loading... Market…" at bounding box center [784, 405] width 1568 height 727
click at [730, 281] on div "Loading... Desk 2 Loading... Desk 1 Loading... Office Entry 1 Loading... Market…" at bounding box center [784, 405] width 1568 height 727
click at [1454, 118] on circle at bounding box center [1450, 118] width 6 height 6
click at [1139, 366] on div "Loading... Desk 2 Loading... Desk 1 Loading... Office Entry 1 Loading... Market…" at bounding box center [784, 405] width 1568 height 727
click at [1085, 362] on div "Loading... Desk 2 Loading... Desk 1 Loading... Office Entry 1 Loading... Market…" at bounding box center [784, 405] width 1568 height 727
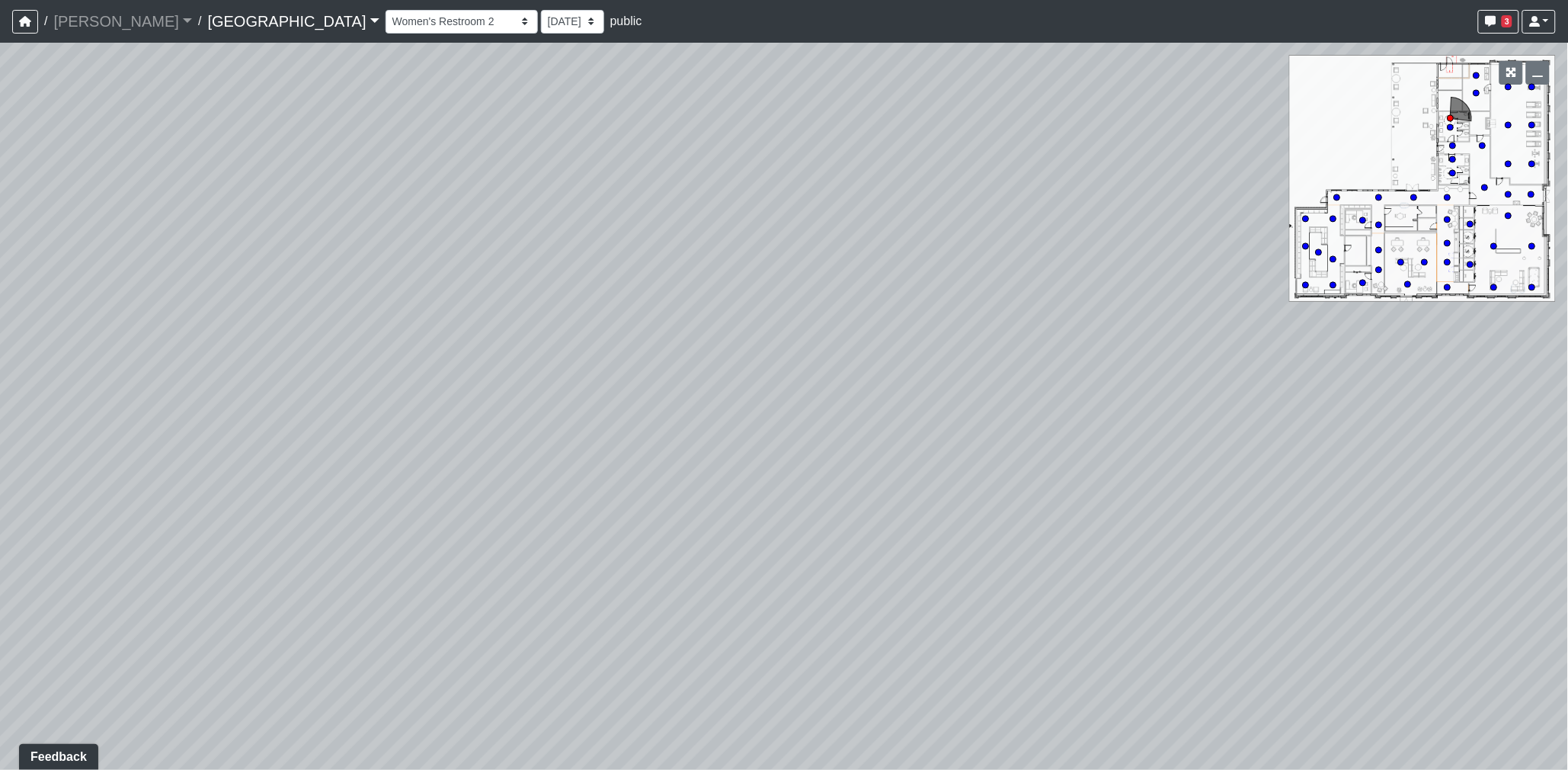
click at [1037, 340] on div "Loading... Desk 2 Loading... Desk 1 Loading... Office Entry 1 Loading... Market…" at bounding box center [784, 405] width 1568 height 727
click at [1094, 321] on div "Loading... Desk 2 Loading... Desk 1 Loading... Office Entry 1 Loading... Market…" at bounding box center [784, 405] width 1568 height 727
click at [1092, 328] on div "Loading... Desk 2 Loading... Desk 1 Loading... Office Entry 1 Loading... Market…" at bounding box center [784, 405] width 1568 height 727
click at [1088, 315] on div "Loading... Desk 2 Loading... Desk 1 Loading... Office Entry 1 Loading... Market…" at bounding box center [784, 405] width 1568 height 727
click at [1130, 319] on div "Loading... Desk 2 Loading... Desk 1 Loading... Office Entry 1 Loading... Market…" at bounding box center [784, 405] width 1568 height 727
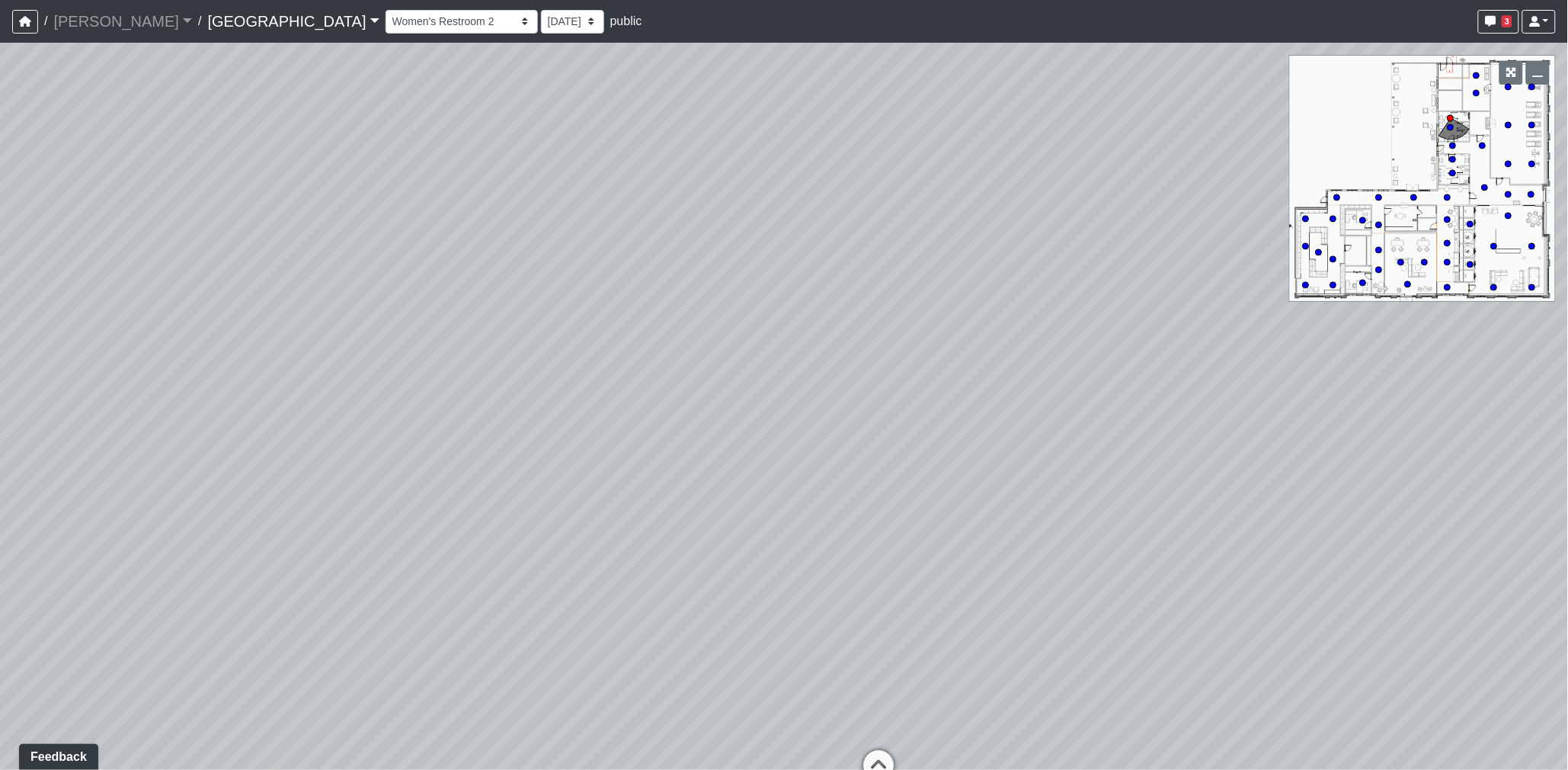
click at [1236, 317] on div "Loading... Desk 2 Loading... Desk 1 Loading... Office Entry 1 Loading... Market…" at bounding box center [784, 405] width 1568 height 727
click at [571, 282] on div "Loading... Desk 2 Loading... Desk 1 Loading... Office Entry 1 Loading... Market…" at bounding box center [784, 405] width 1568 height 727
click at [1072, 450] on div "Loading... Desk 2 Loading... Desk 1 Loading... Office Entry 1 Loading... Market…" at bounding box center [784, 405] width 1568 height 727
click at [1279, 429] on div "Loading... Desk 2 Loading... Desk 1 Loading... Office Entry 1 Loading... Market…" at bounding box center [784, 405] width 1568 height 727
click at [1289, 409] on div "Loading... Desk 2 Loading... Desk 1 Loading... Office Entry 1 Loading... Market…" at bounding box center [784, 405] width 1568 height 727
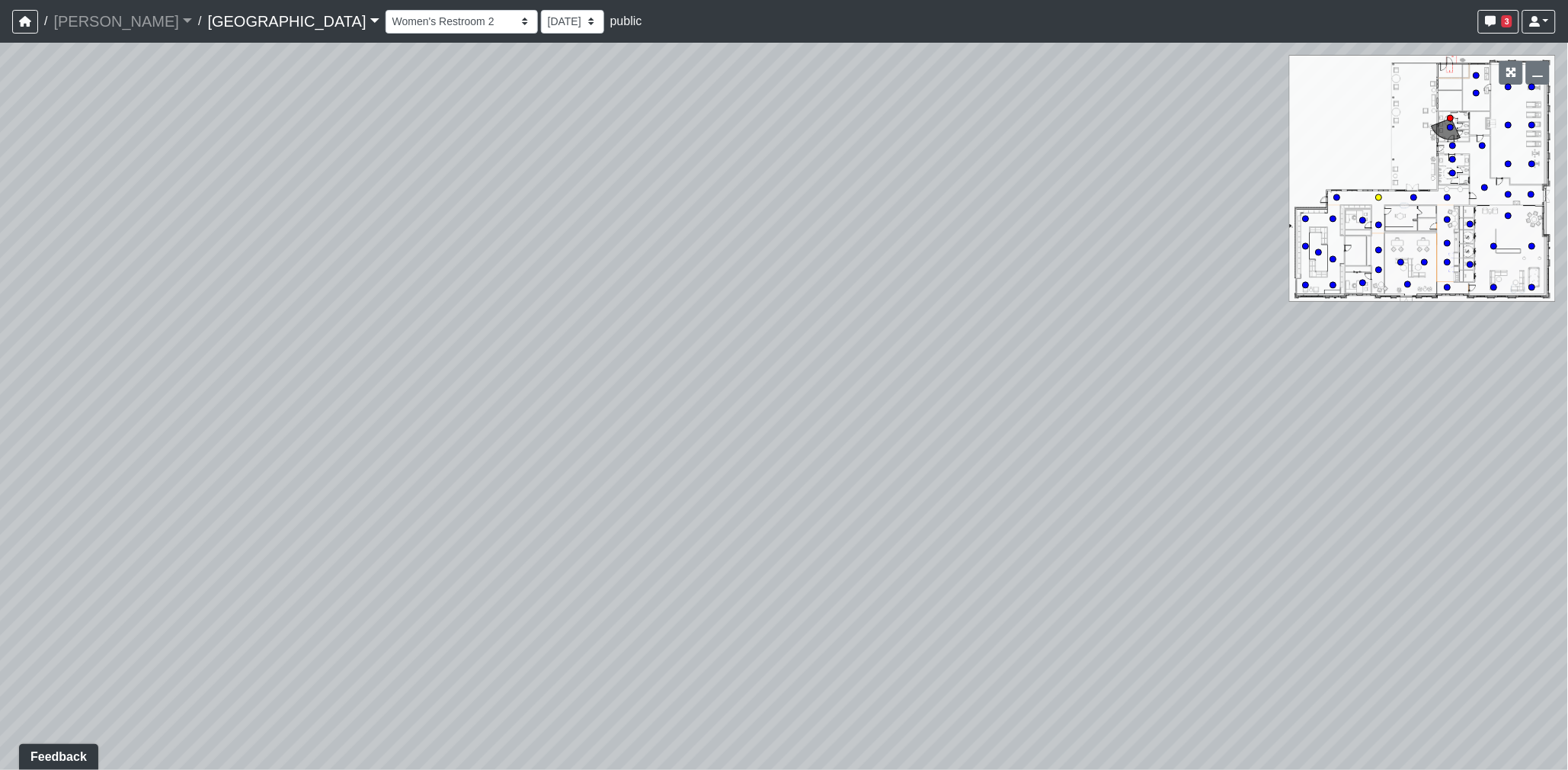
click at [1381, 199] on circle at bounding box center [1379, 197] width 6 height 6
click at [878, 351] on div "Loading... Desk 2 Loading... Desk 1 Loading... Office Entry 1 Loading... Market…" at bounding box center [784, 405] width 1568 height 727
click at [1153, 336] on div "Loading... Desk 2 Loading... Desk 1 Loading... Office Entry 1 Loading... Market…" at bounding box center [784, 405] width 1568 height 727
click at [1061, 324] on div "Loading... Desk 2 Loading... Desk 1 Loading... Office Entry 1 Loading... Market…" at bounding box center [784, 405] width 1568 height 727
click at [1139, 316] on div "Loading... Desk 2 Loading... Desk 1 Loading... Office Entry 1 Loading... Market…" at bounding box center [784, 405] width 1568 height 727
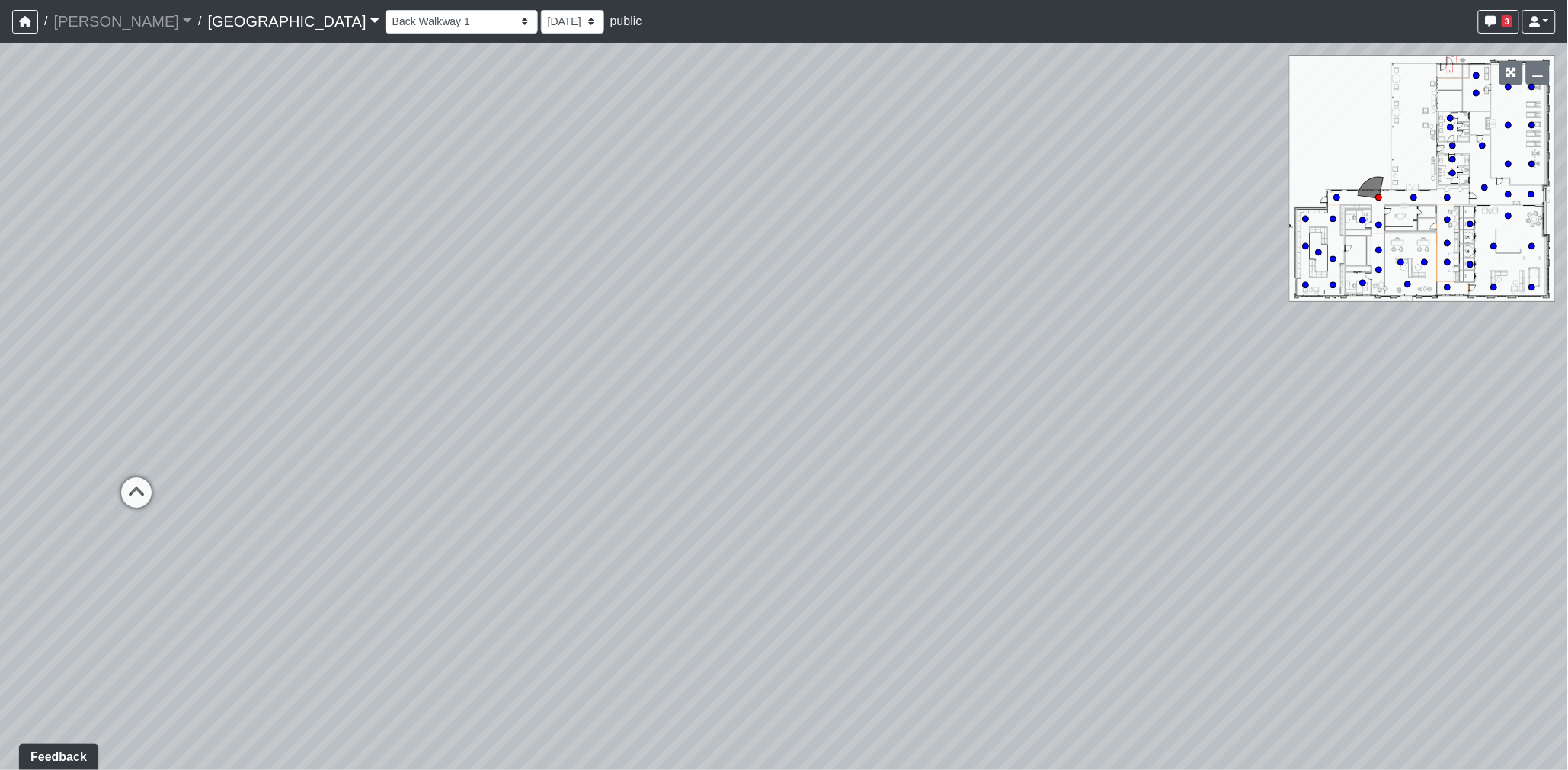
click at [1018, 315] on div "Loading... Desk 2 Loading... Desk 1 Loading... Office Entry 1 Loading... Market…" at bounding box center [784, 405] width 1568 height 727
click at [1012, 324] on div "Loading... Desk 2 Loading... Desk 1 Loading... Office Entry 1 Loading... Market…" at bounding box center [784, 405] width 1568 height 727
click at [564, 336] on div "Loading... Desk 2 Loading... Desk 1 Loading... Office Entry 1 Loading... Market…" at bounding box center [784, 405] width 1568 height 727
click at [720, 358] on div "Loading... Desk 2 Loading... Desk 1 Loading... Office Entry 1 Loading... Market…" at bounding box center [784, 405] width 1568 height 727
click at [1059, 364] on div "Loading... Desk 2 Loading... Desk 1 Loading... Office Entry 1 Loading... Market…" at bounding box center [784, 405] width 1568 height 727
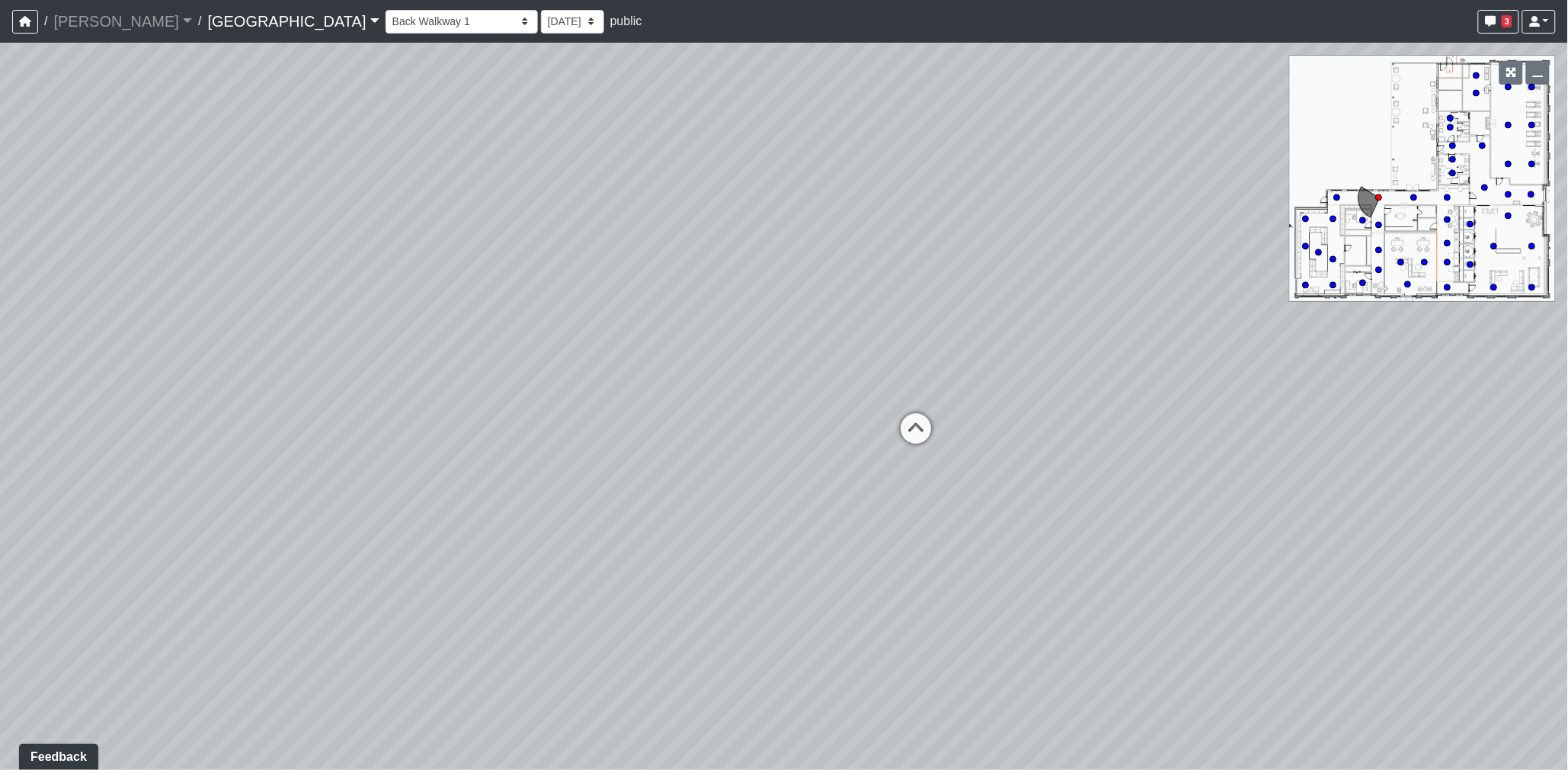
click at [1111, 356] on div "Loading... Desk 2 Loading... Desk 1 Loading... Office Entry 1 Loading... Market…" at bounding box center [784, 405] width 1568 height 727
click at [823, 537] on icon at bounding box center [813, 543] width 46 height 46
click at [992, 514] on div "Loading... Desk 2 Loading... Desk 1 Loading... Office Entry 1 Loading... Market…" at bounding box center [784, 405] width 1568 height 727
click at [1012, 566] on icon at bounding box center [998, 577] width 46 height 46
click at [1138, 520] on div "Loading... Desk 2 Loading... Desk 1 Loading... Office Entry 1 Loading... Market…" at bounding box center [784, 405] width 1568 height 727
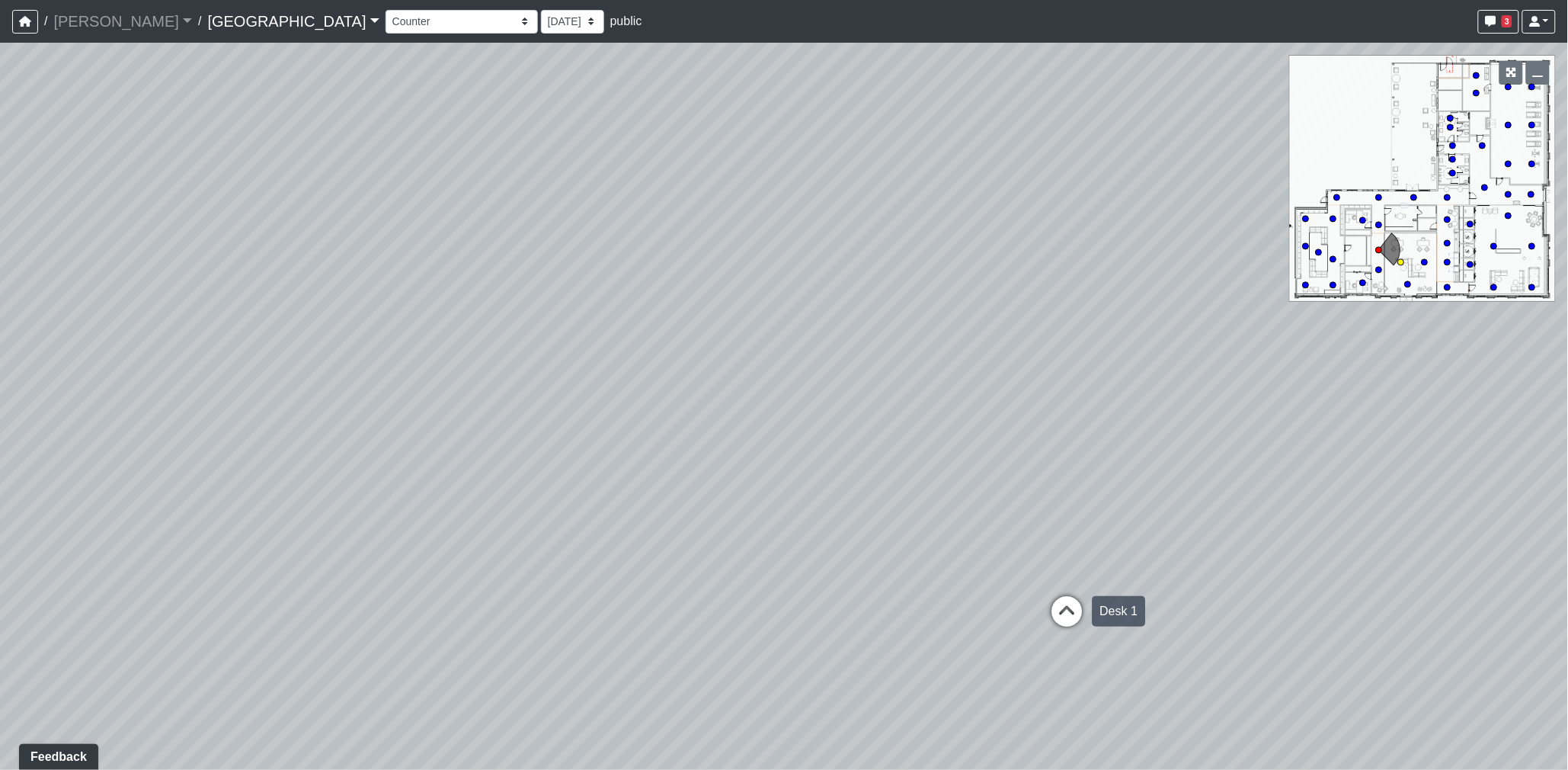
click at [1048, 603] on icon at bounding box center [1067, 619] width 46 height 46
select select "99acGjv2vYZS8HmwLYA7w4"
click at [876, 490] on div "Loading... Desk 2 Loading... Desk 1 Loading... Office Entry 1 Loading... Market…" at bounding box center [784, 405] width 1568 height 727
click at [1012, 499] on div "Loading... Desk 2 Loading... Desk 1 Loading... Office Entry 1 Loading... Market…" at bounding box center [784, 405] width 1568 height 727
click at [982, 468] on div "Loading... Desk 2 Loading... Desk 1 Loading... Office Entry 1 Loading... Market…" at bounding box center [784, 405] width 1568 height 727
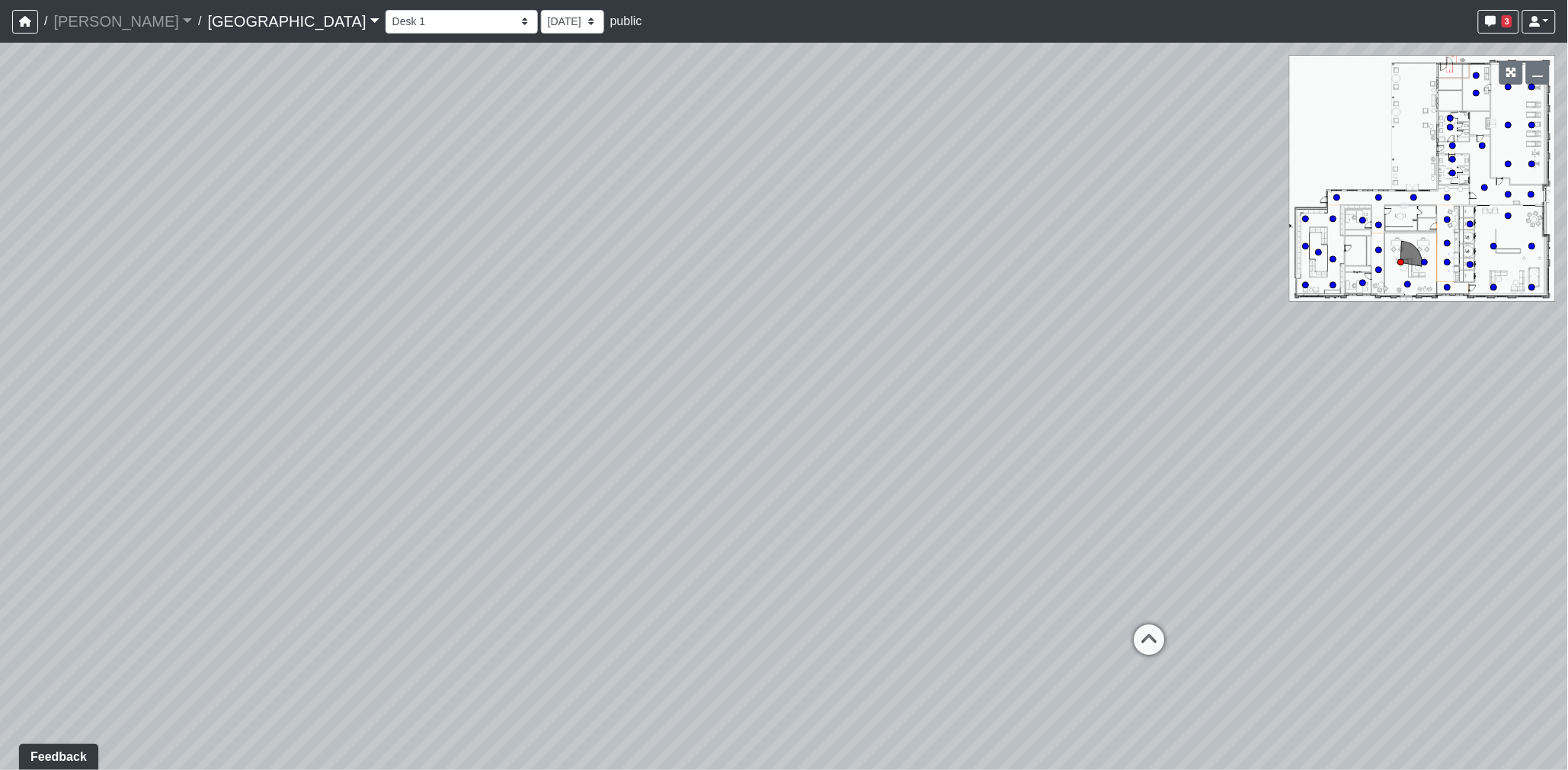
click at [1111, 428] on div "Loading... Desk 2 Loading... Desk 1 Loading... Office Entry 1 Loading... Market…" at bounding box center [784, 405] width 1568 height 727
click at [871, 377] on div "Loading... Desk 2 Loading... Desk 1 Loading... Office Entry 1 Loading... Market…" at bounding box center [784, 405] width 1568 height 727
